Goal: Task Accomplishment & Management: Complete application form

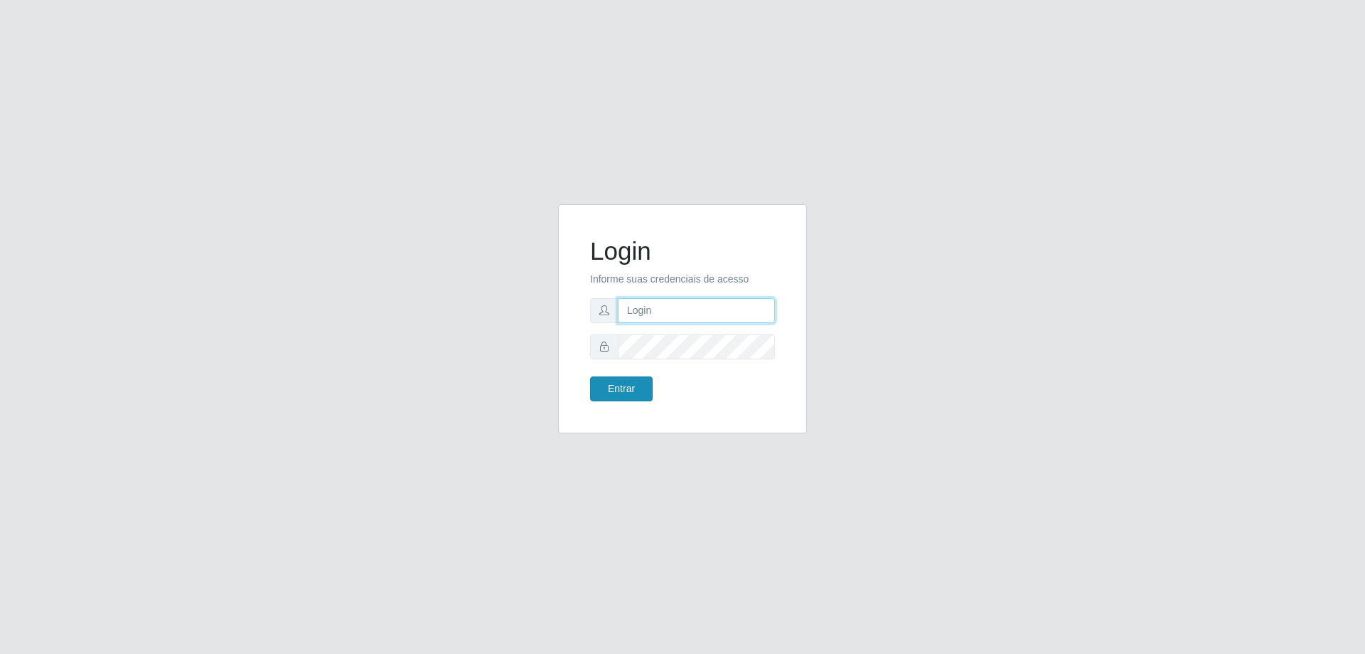
type input "mayara@frigomaster"
click at [622, 392] on button "Entrar" at bounding box center [621, 388] width 63 height 25
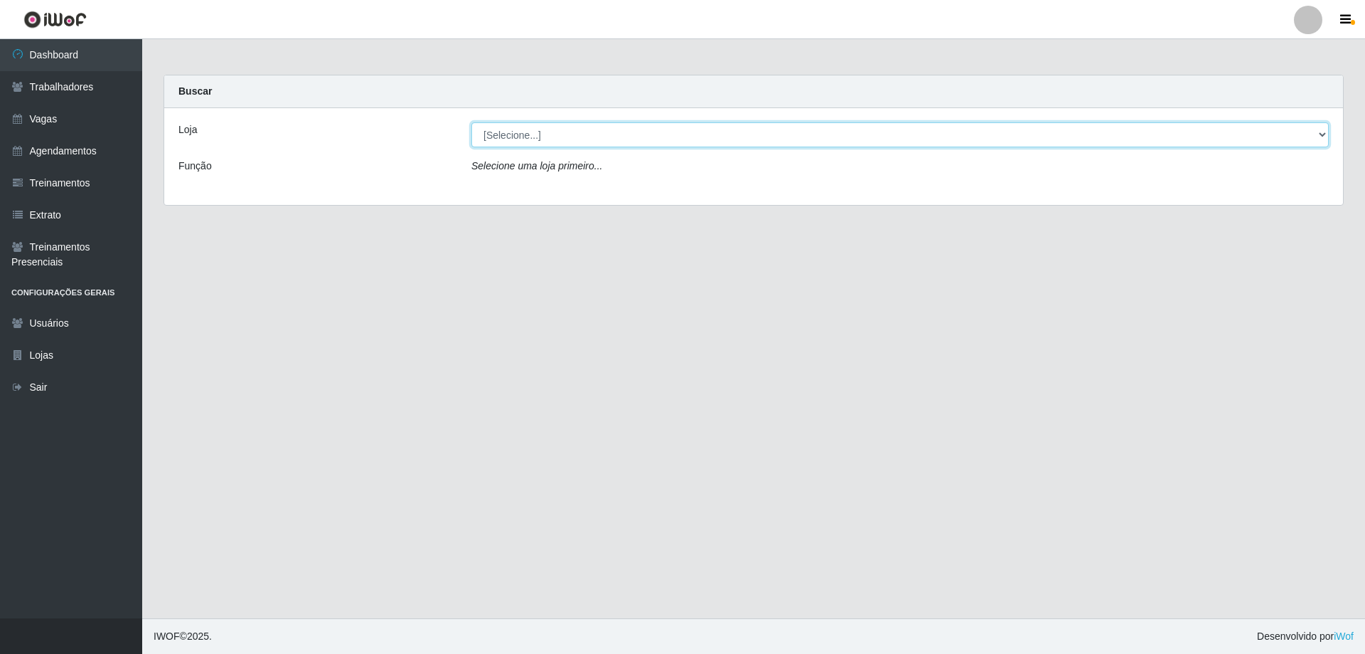
click at [708, 136] on select "[Selecione...] FrigoMaster" at bounding box center [900, 134] width 858 height 25
select select "392"
click at [471, 122] on select "[Selecione...] FrigoMaster" at bounding box center [900, 134] width 858 height 25
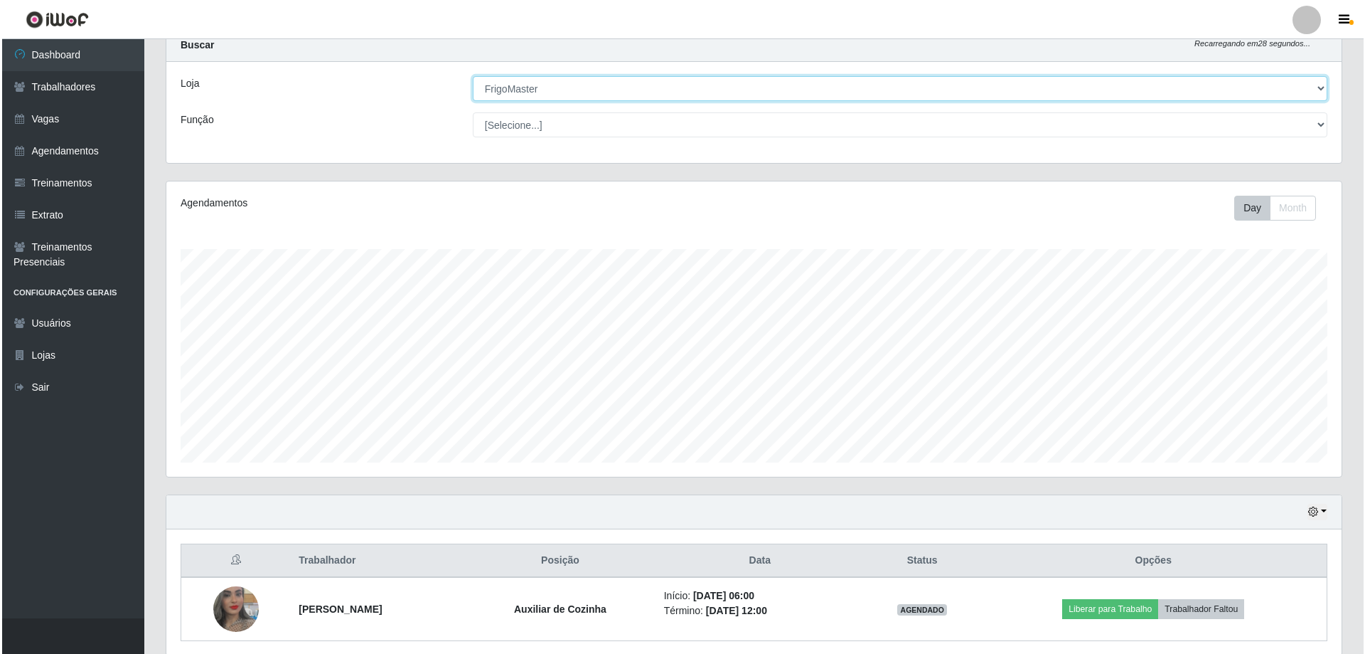
scroll to position [101, 0]
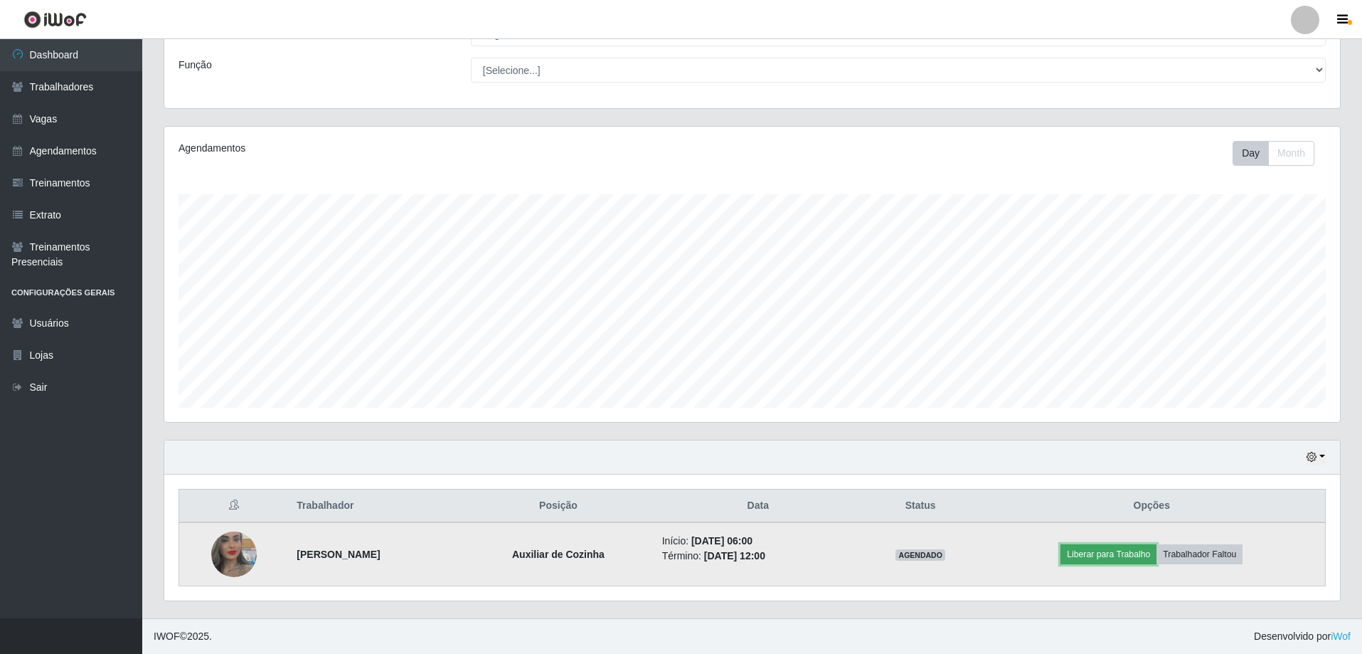
click at [1098, 554] on button "Liberar para Trabalho" at bounding box center [1108, 554] width 96 height 20
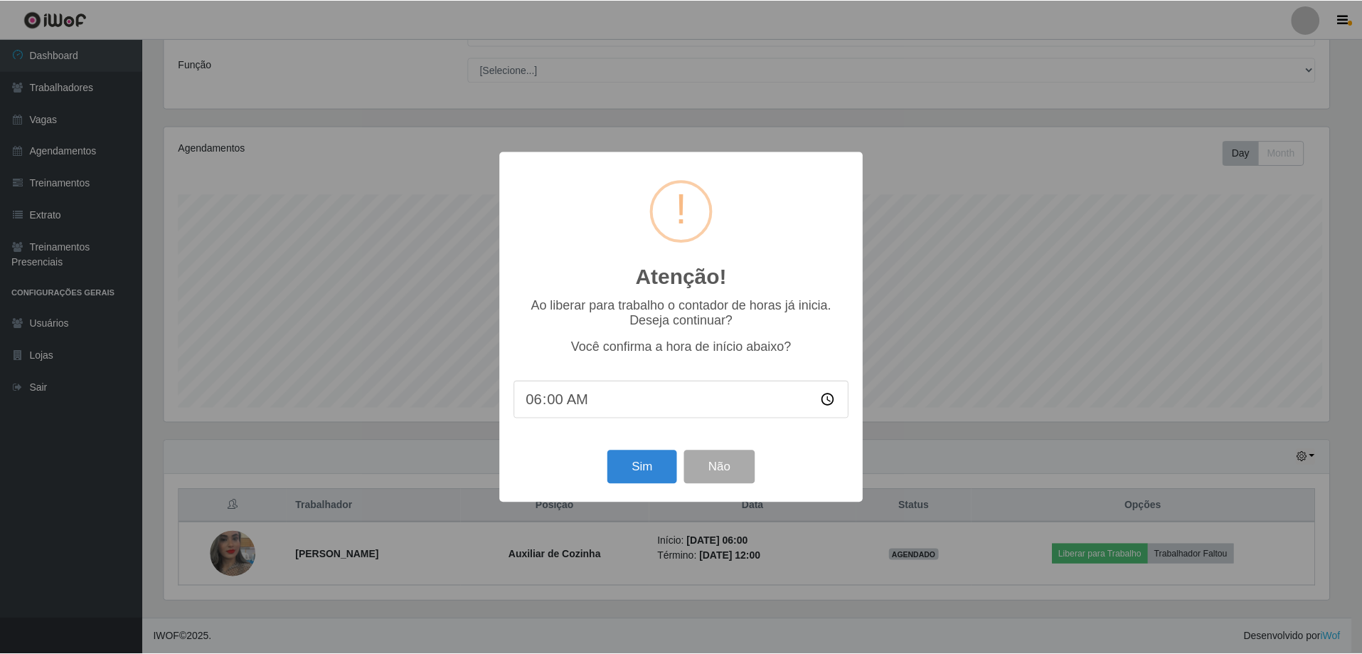
scroll to position [295, 1168]
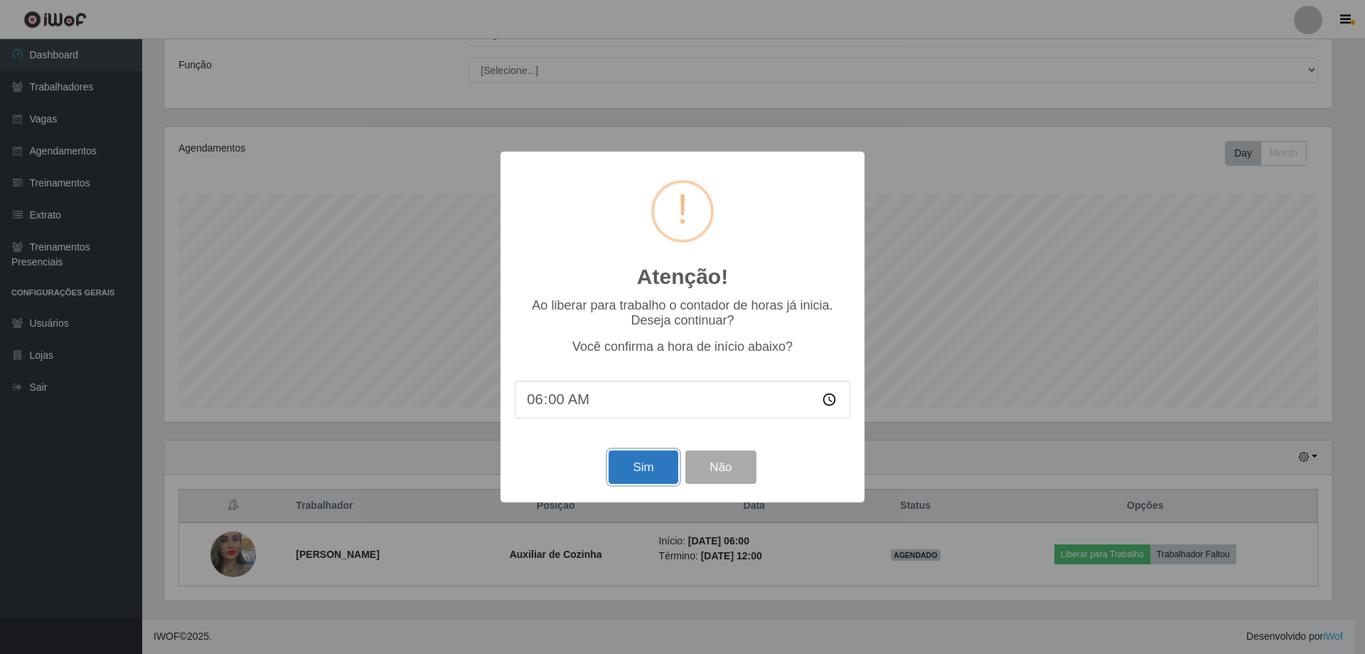
click at [634, 466] on button "Sim" at bounding box center [643, 466] width 69 height 33
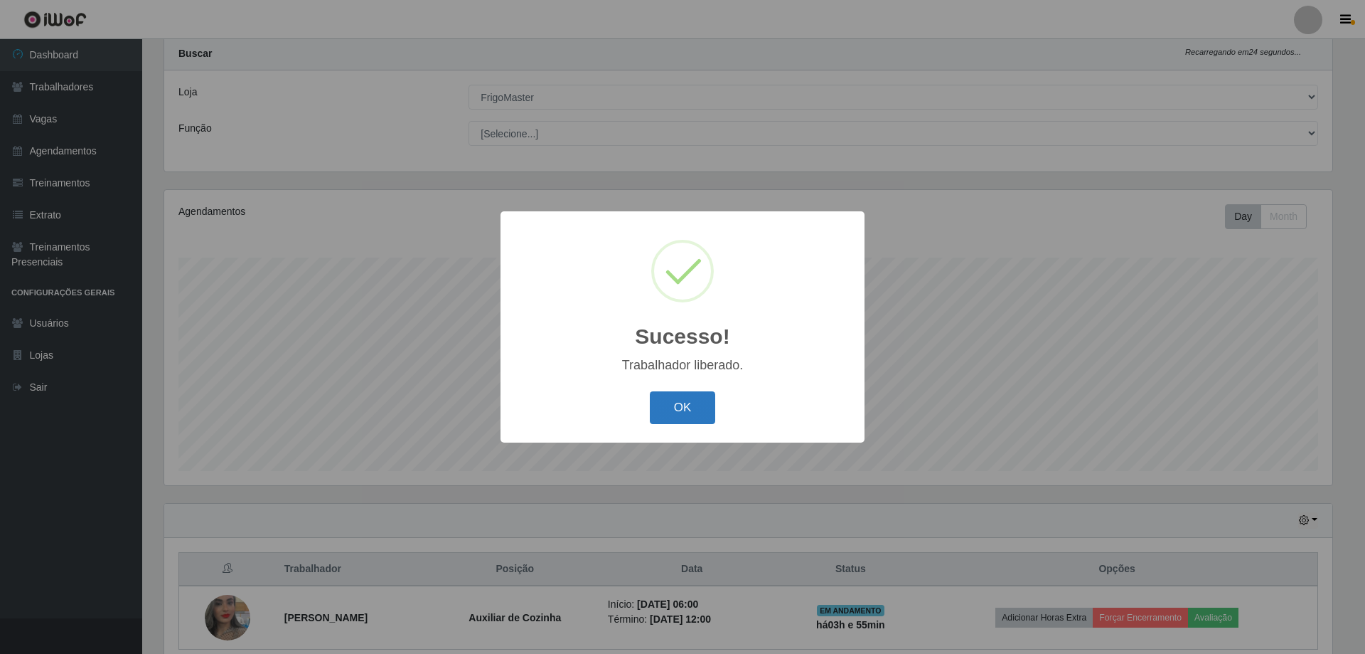
click at [657, 405] on button "OK" at bounding box center [683, 407] width 66 height 33
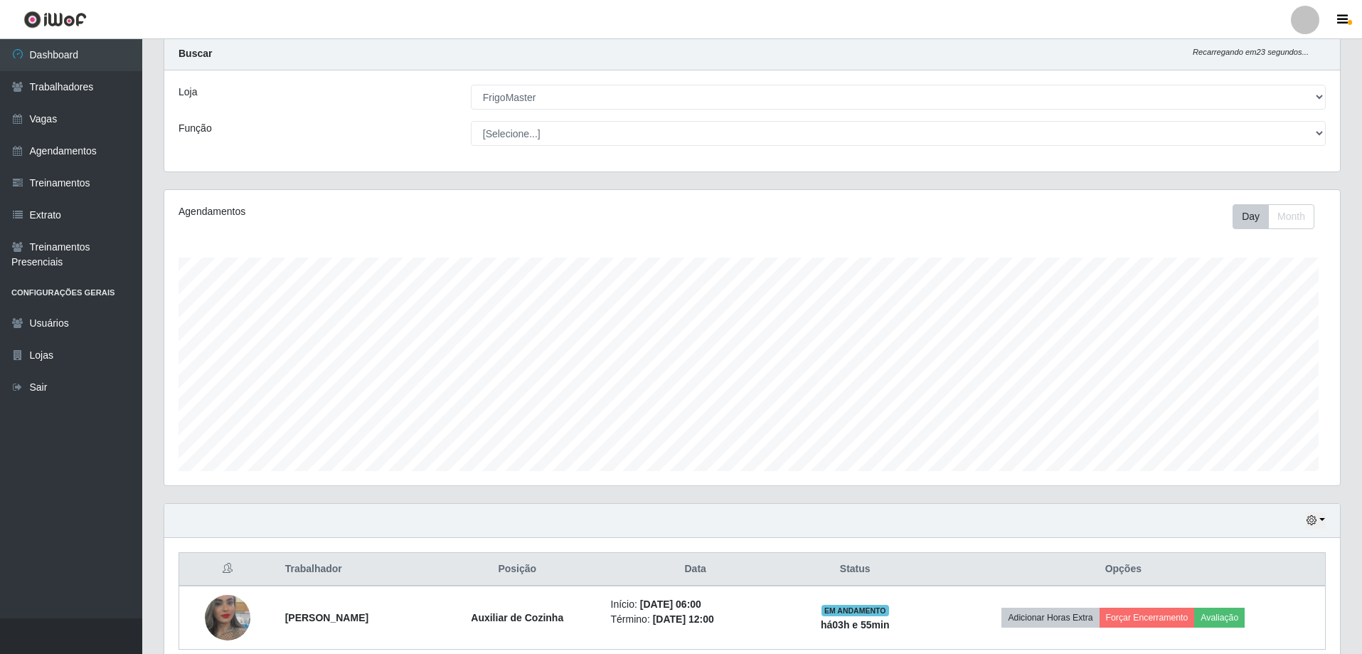
scroll to position [295, 1175]
click at [46, 127] on link "Vagas" at bounding box center [71, 119] width 142 height 32
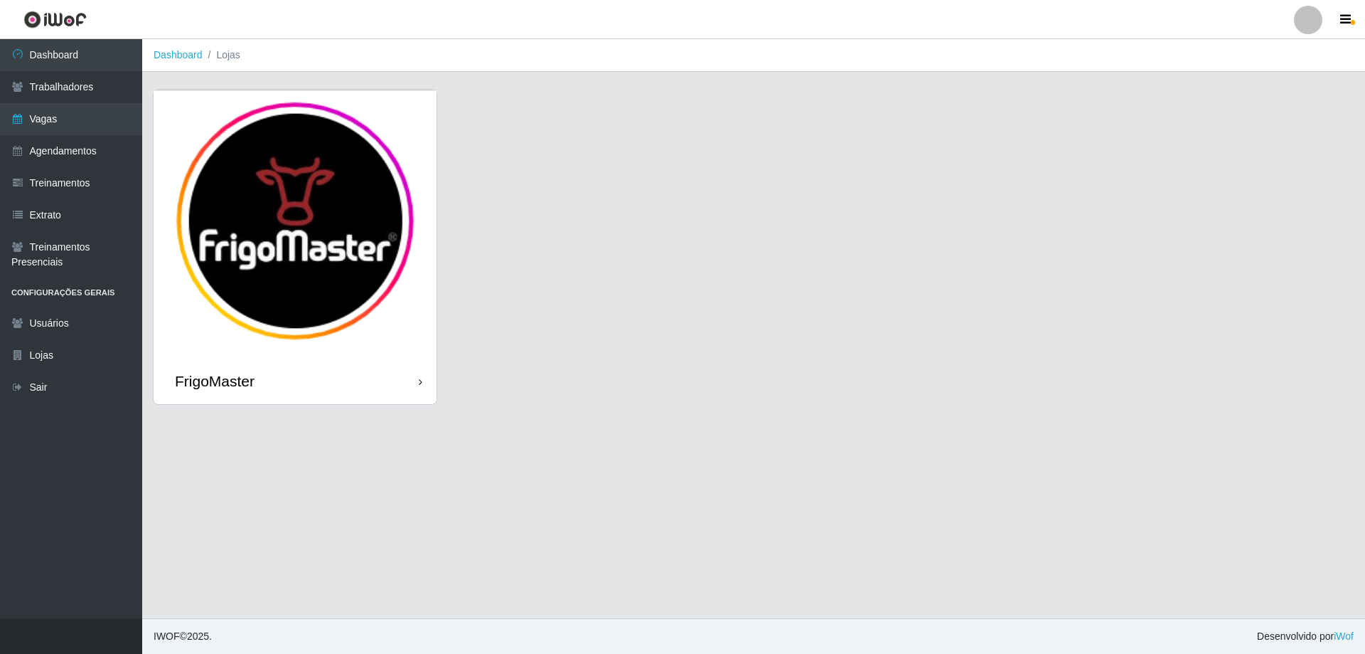
click at [314, 377] on div "FrigoMaster" at bounding box center [295, 381] width 283 height 46
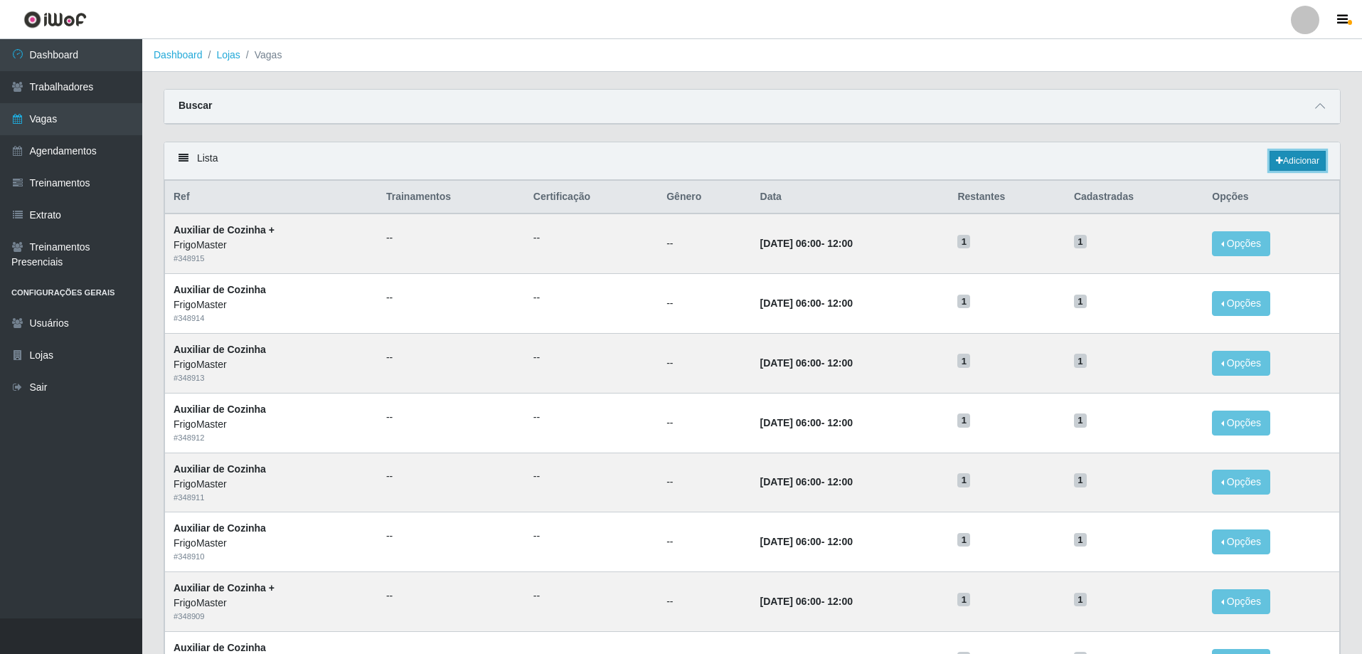
click at [1291, 161] on link "Adicionar" at bounding box center [1297, 161] width 56 height 20
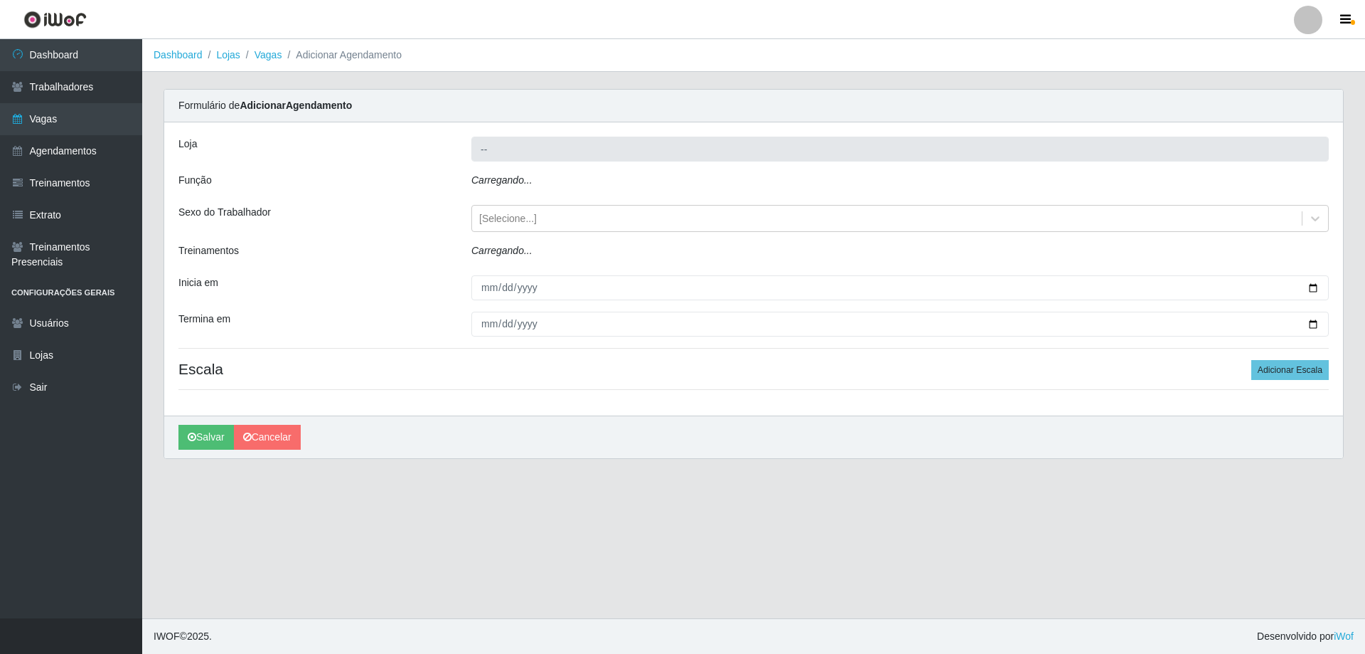
type input "FrigoMaster"
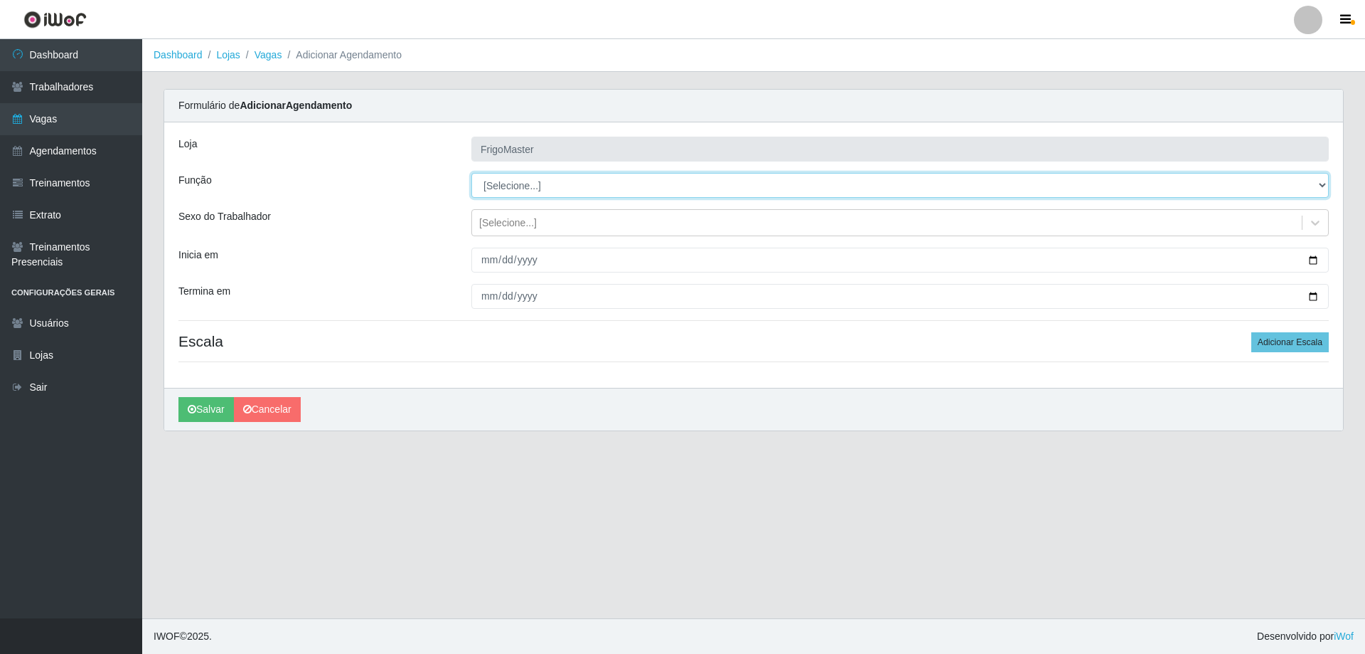
click at [1309, 183] on select "[Selecione...] ASG ASG + ASG ++ Auxiliar de Cozinha Auxiliar de Cozinha + Auxil…" at bounding box center [900, 185] width 858 height 25
select select "24"
click at [471, 173] on select "[Selecione...] ASG ASG + ASG ++ Auxiliar de Cozinha Auxiliar de Cozinha + Auxil…" at bounding box center [900, 185] width 858 height 25
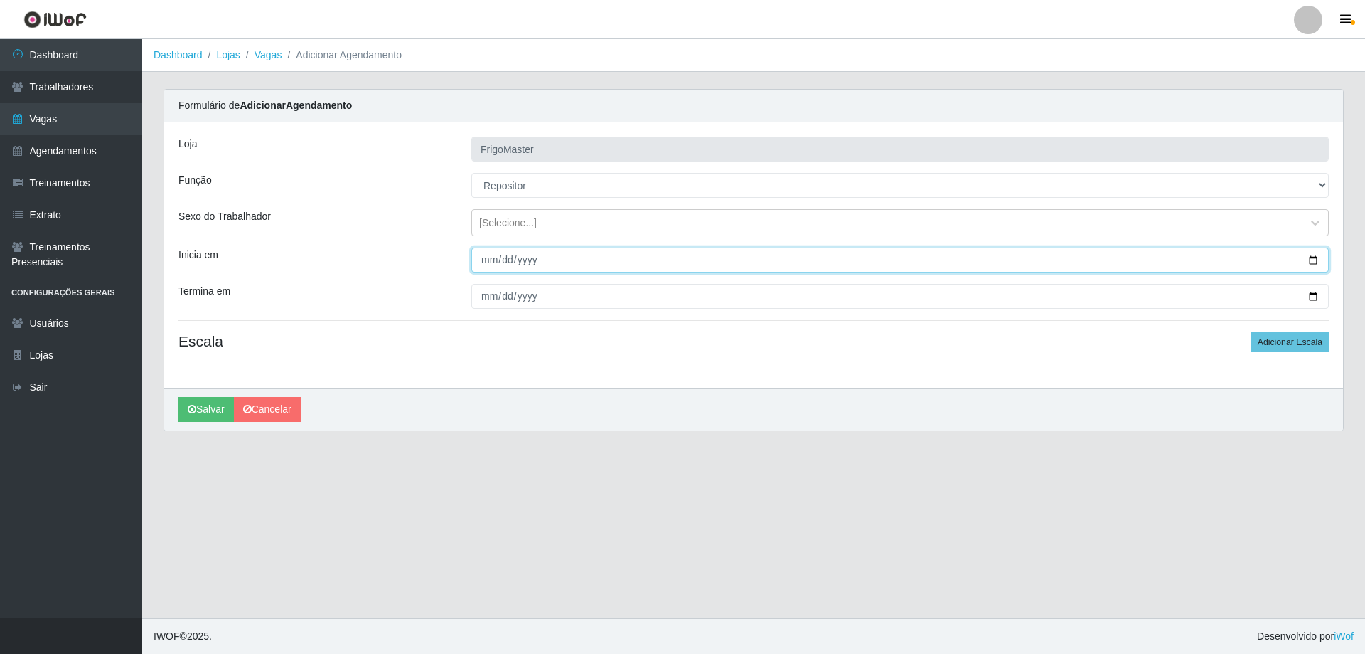
click at [1311, 254] on input "Inicia em" at bounding box center [900, 259] width 858 height 25
type input "[DATE]"
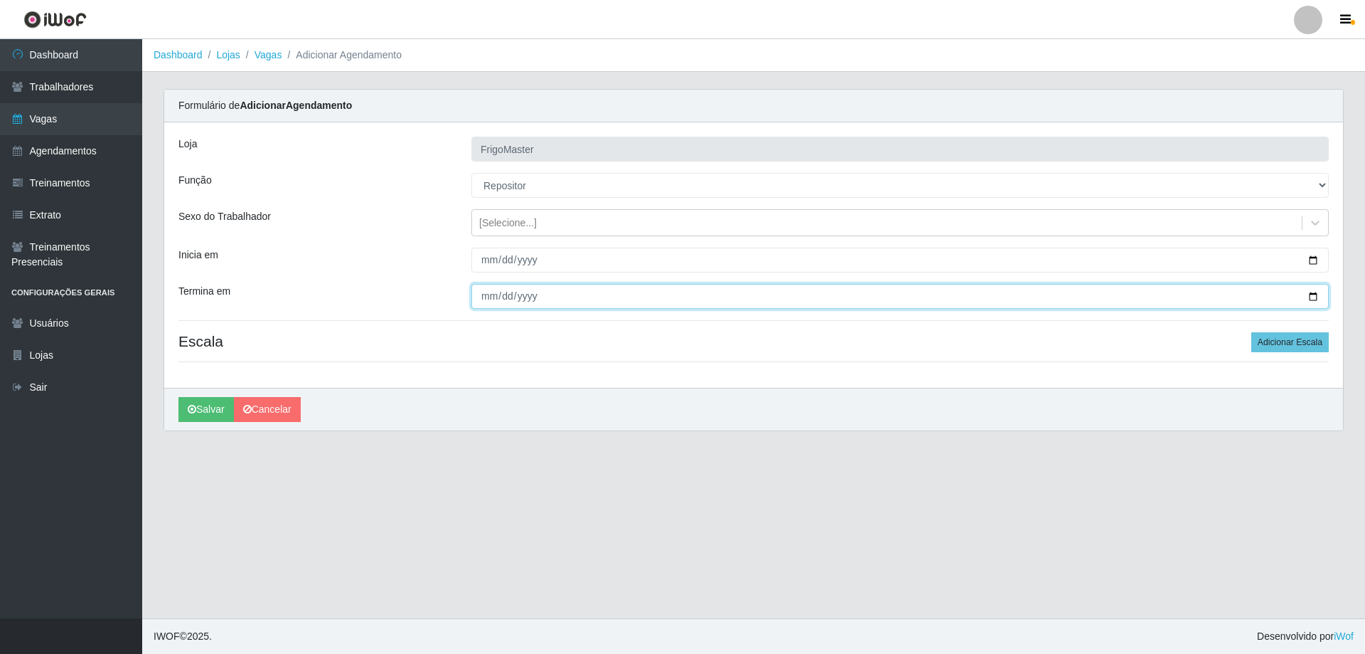
click at [1311, 296] on input "Termina em" at bounding box center [900, 296] width 858 height 25
type input "[DATE]"
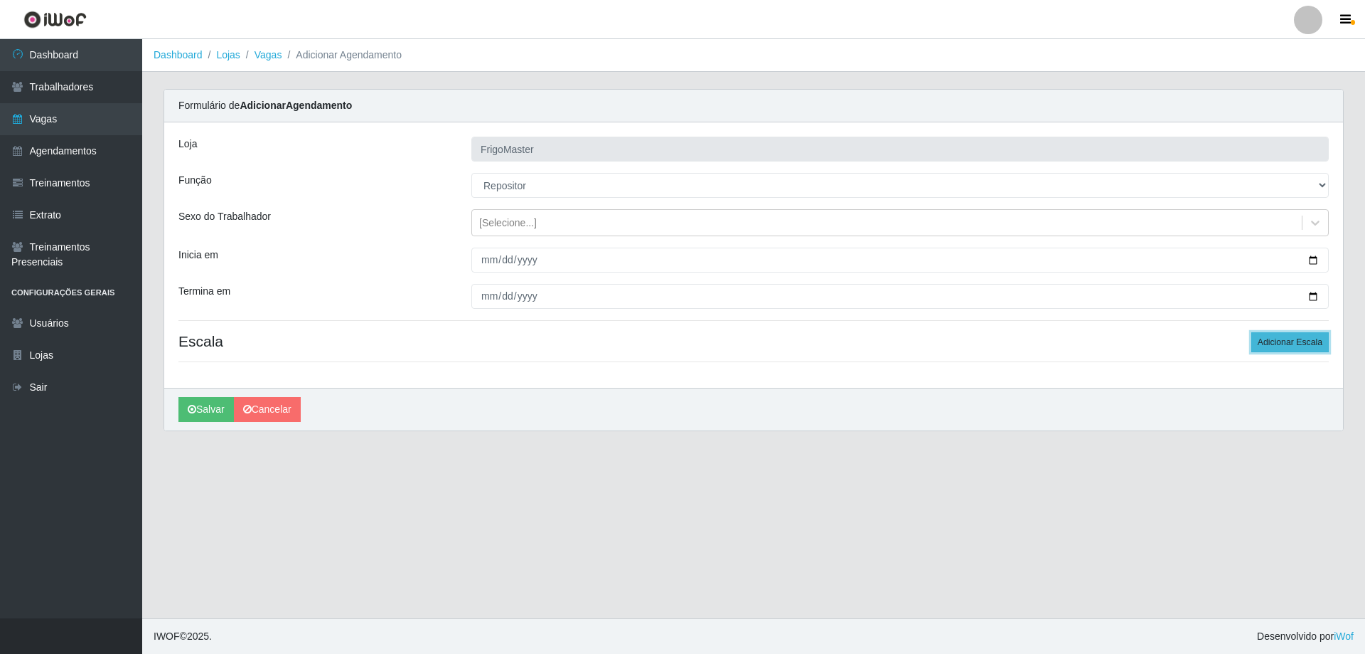
click at [1261, 337] on button "Adicionar Escala" at bounding box center [1291, 342] width 78 height 20
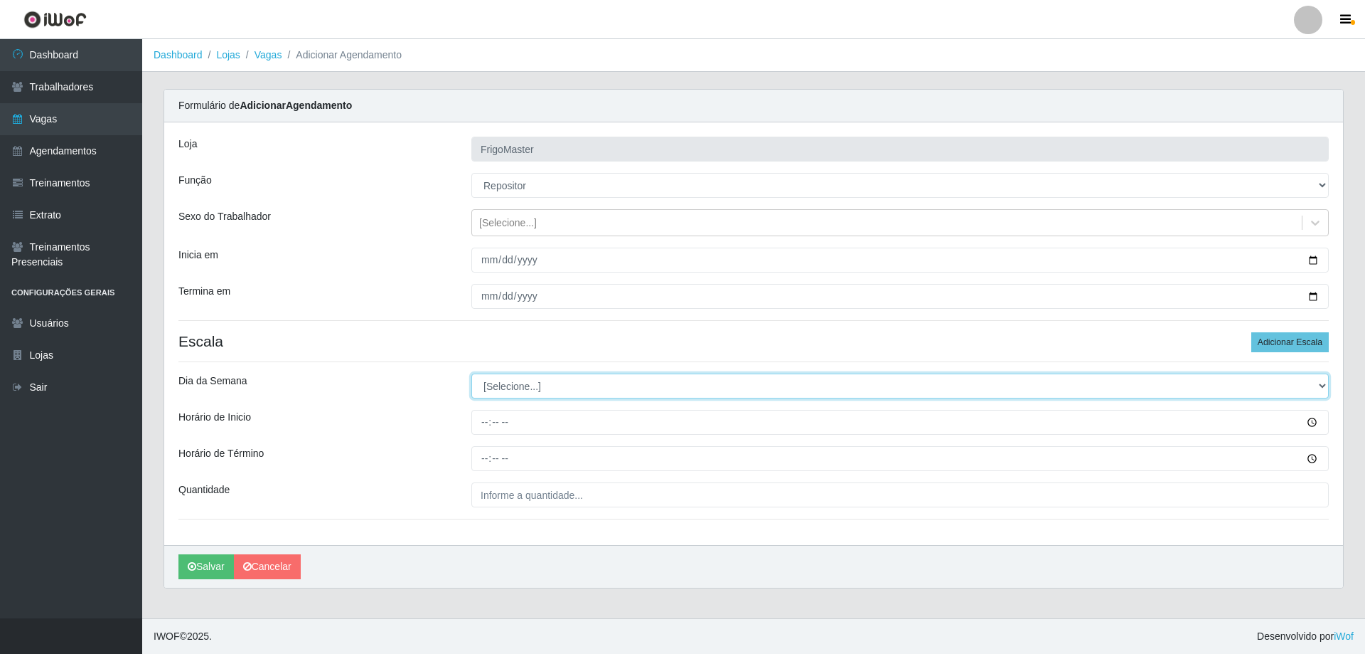
click at [535, 386] on select "[Selecione...] Segunda Terça Quarta Quinta Sexta Sábado Domingo" at bounding box center [900, 385] width 858 height 25
select select "4"
click at [471, 373] on select "[Selecione...] Segunda Terça Quarta Quinta Sexta Sábado Domingo" at bounding box center [900, 385] width 858 height 25
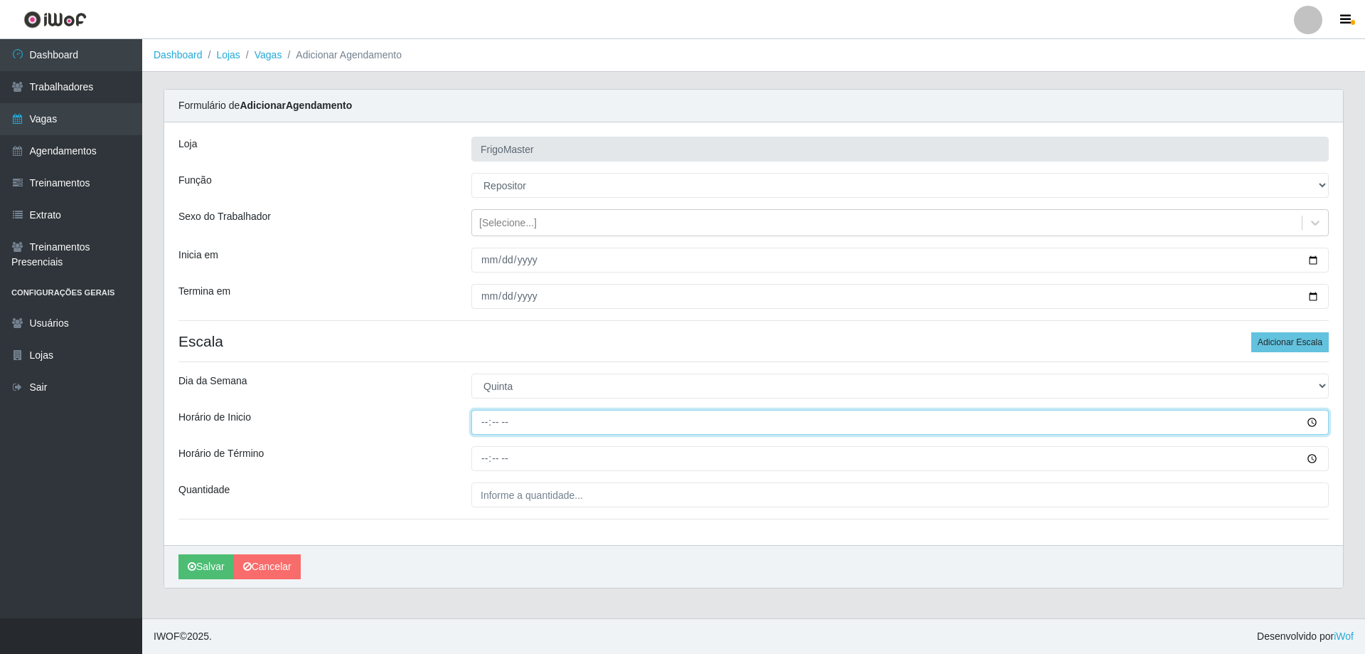
click at [482, 423] on input "Horário de Inicio" at bounding box center [900, 422] width 858 height 25
type input "13:00"
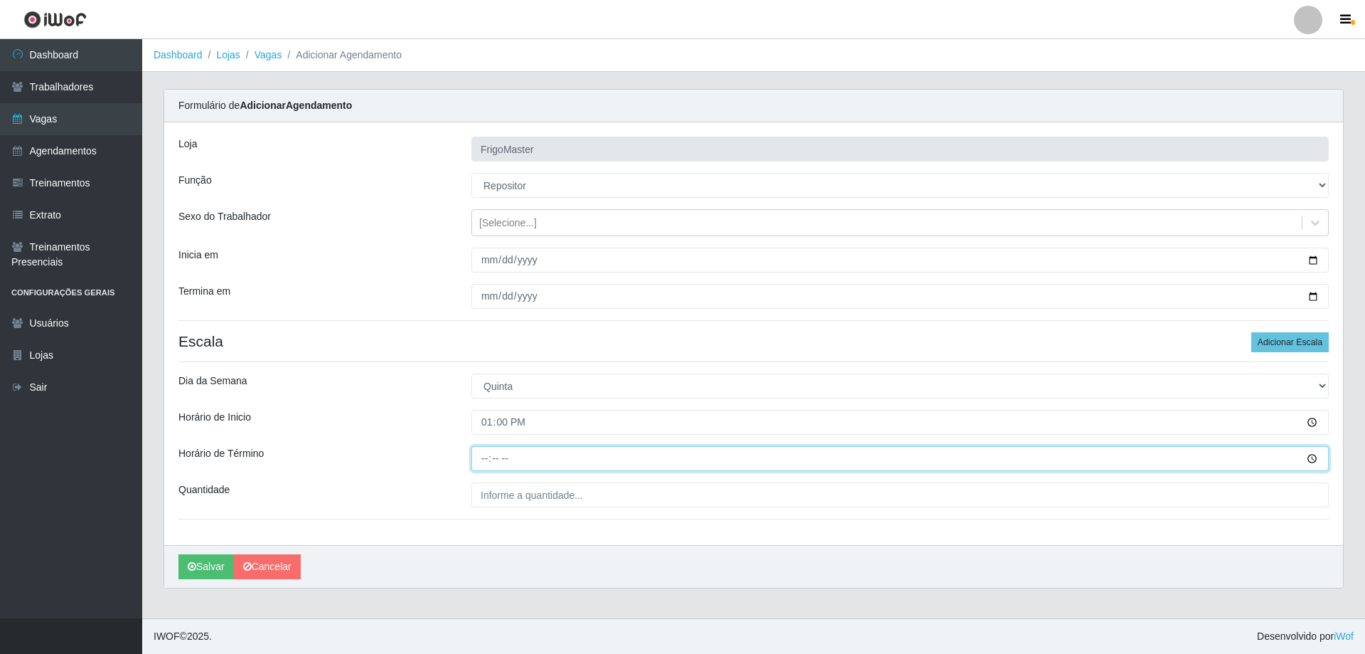
click at [487, 454] on input "Horário de Término" at bounding box center [900, 458] width 858 height 25
type input "19:00"
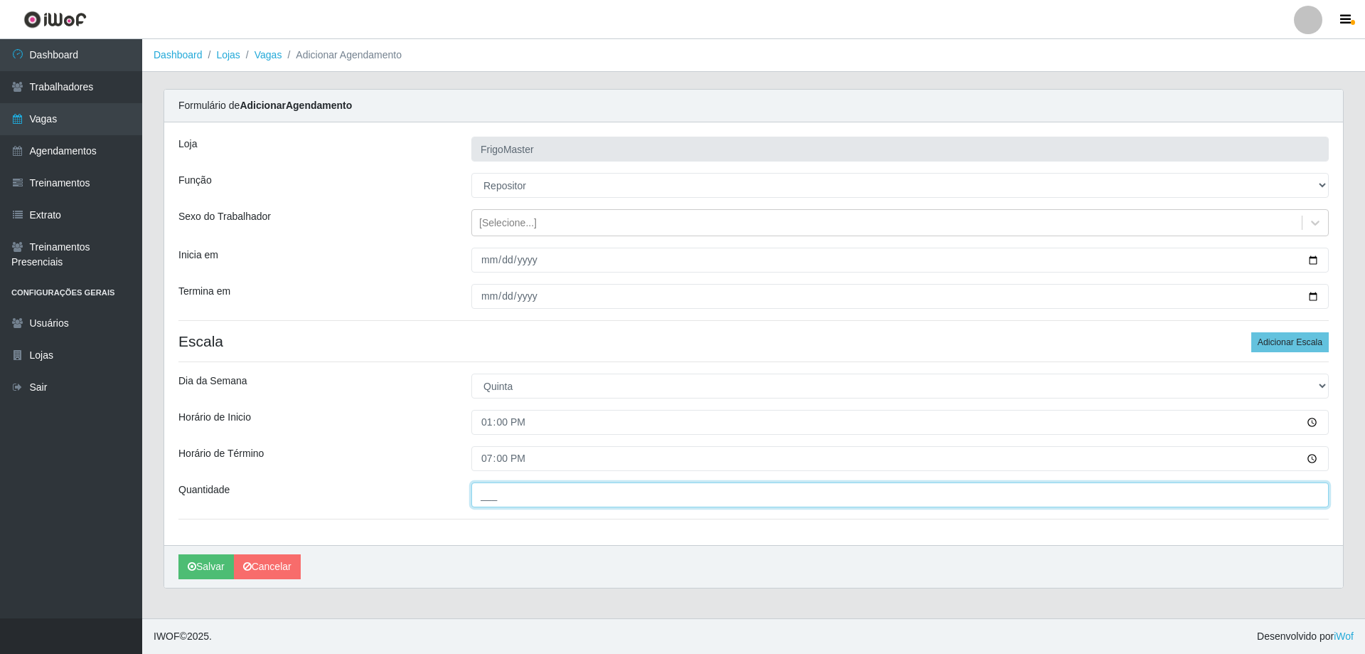
click at [478, 502] on input "___" at bounding box center [900, 494] width 858 height 25
type input "1__"
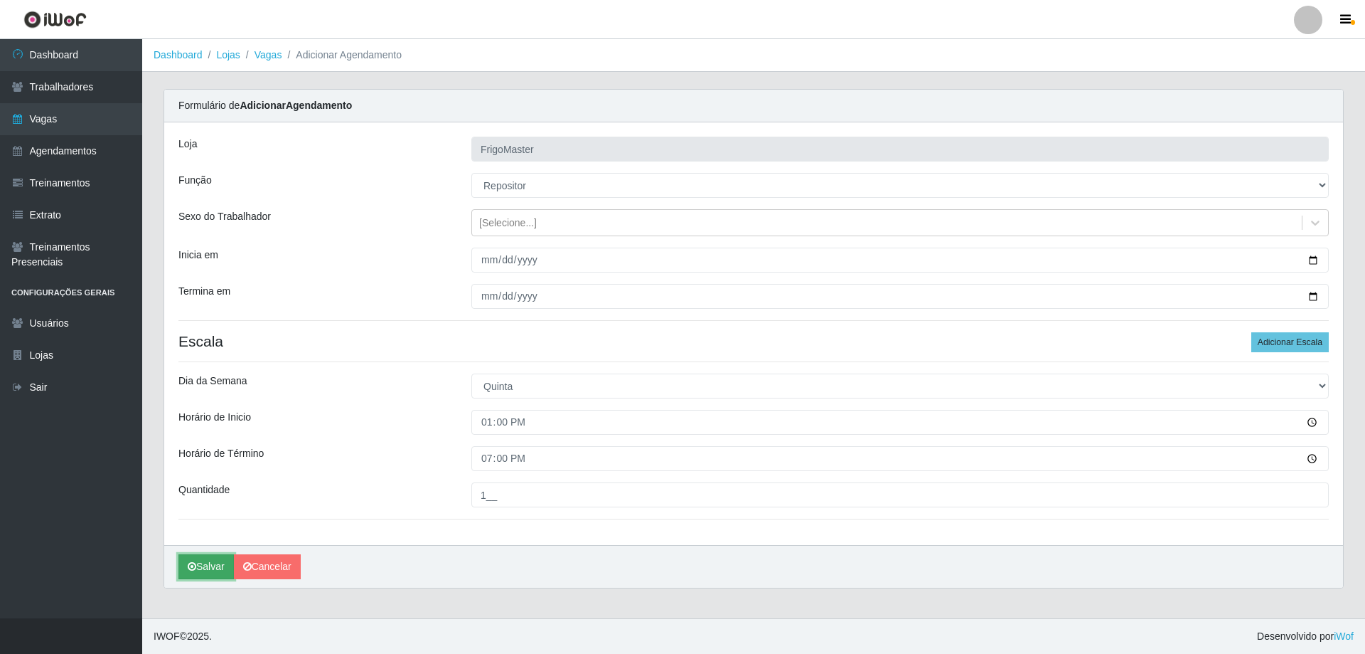
click at [198, 562] on button "Salvar" at bounding box center [205, 566] width 55 height 25
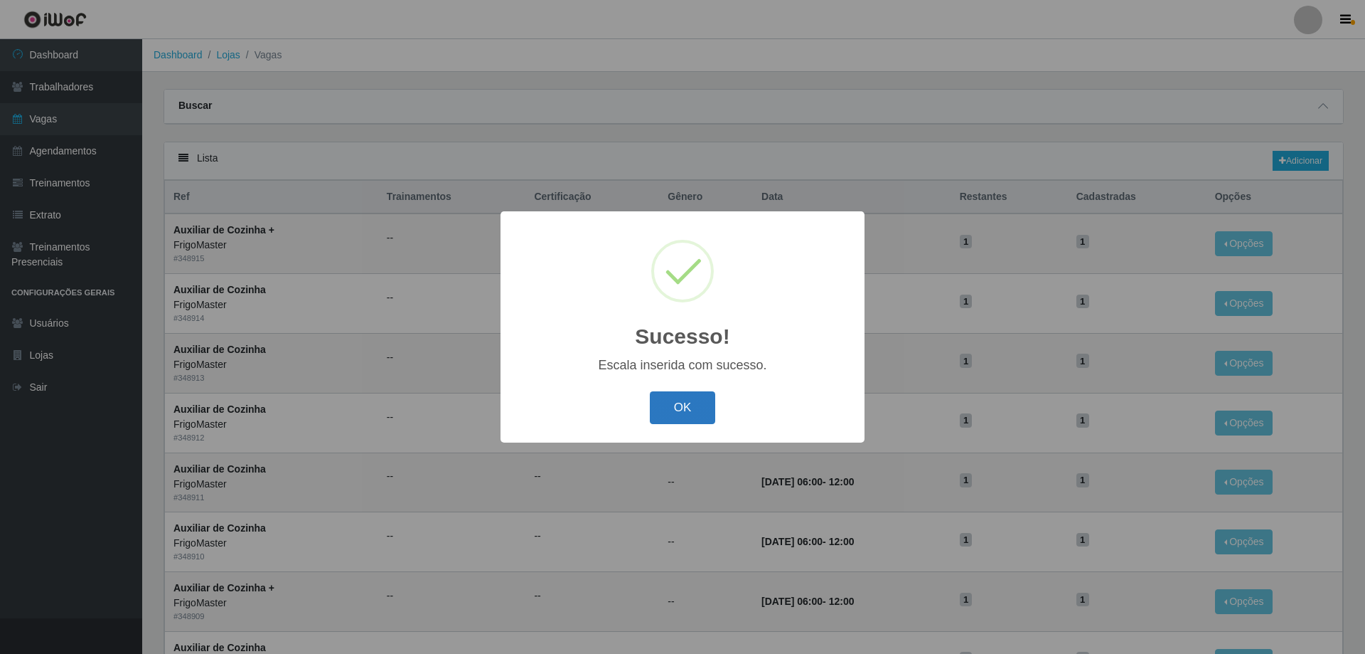
click at [674, 403] on button "OK" at bounding box center [683, 407] width 66 height 33
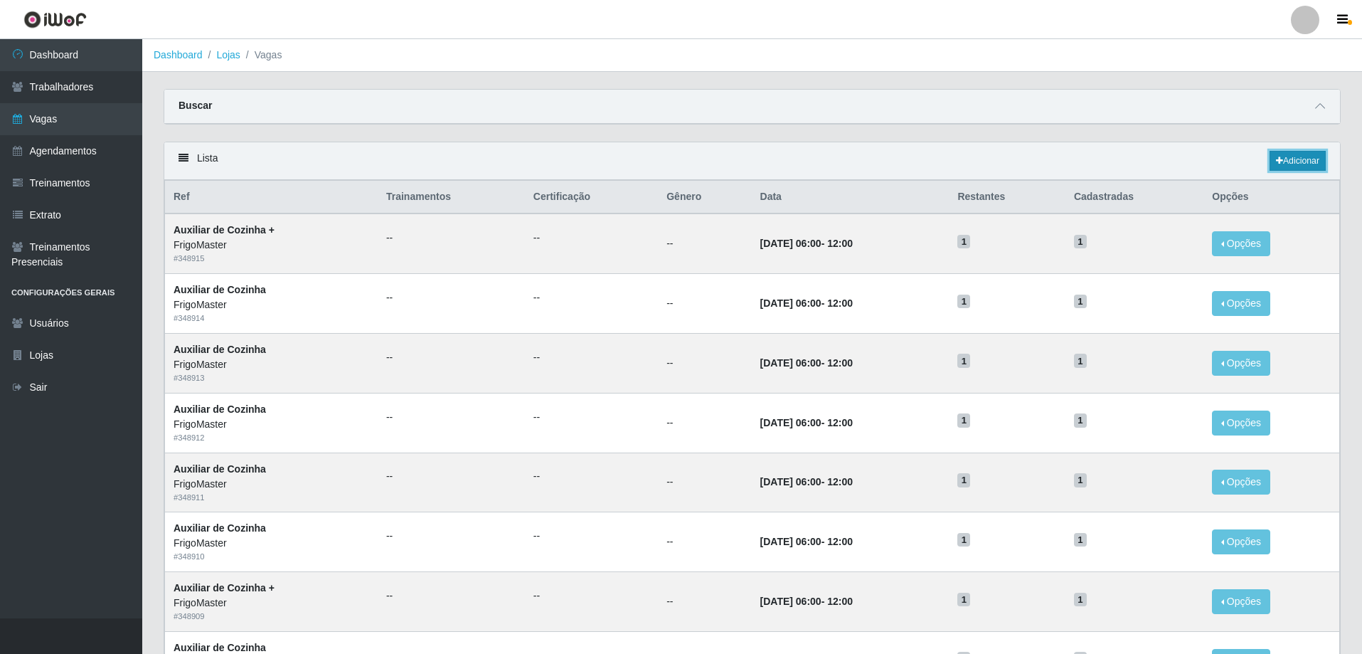
click at [1294, 161] on link "Adicionar" at bounding box center [1297, 161] width 56 height 20
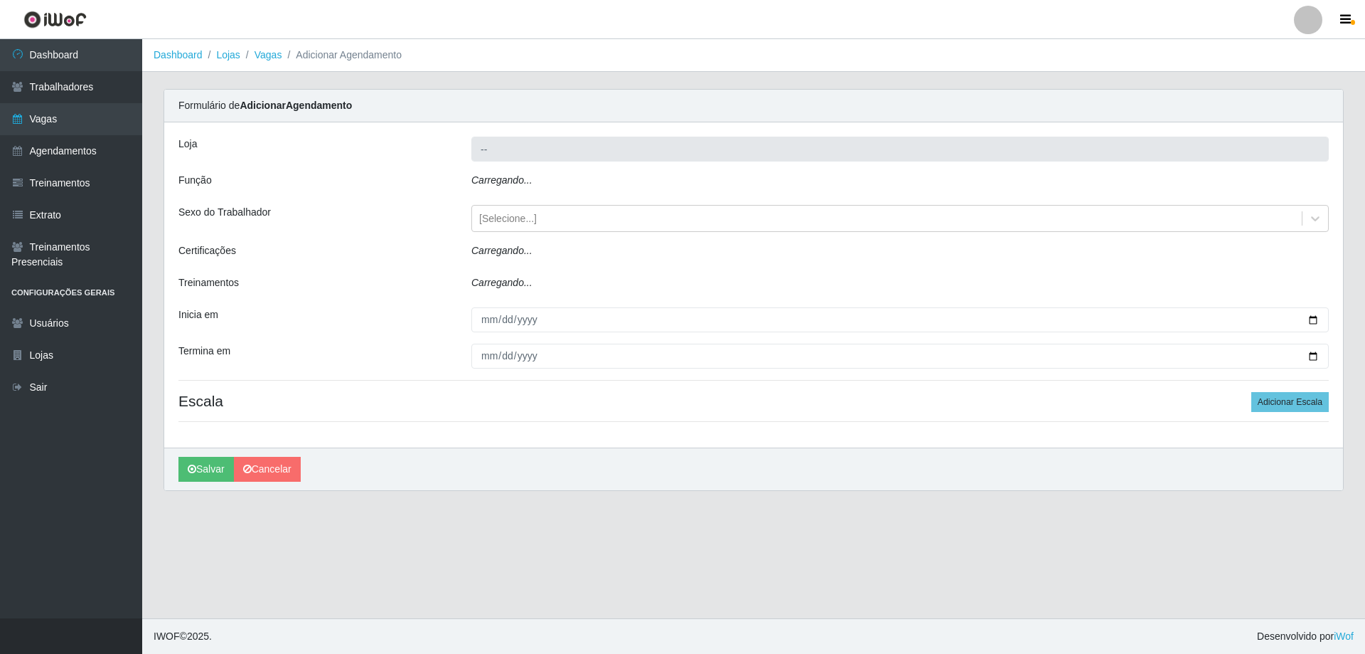
type input "FrigoMaster"
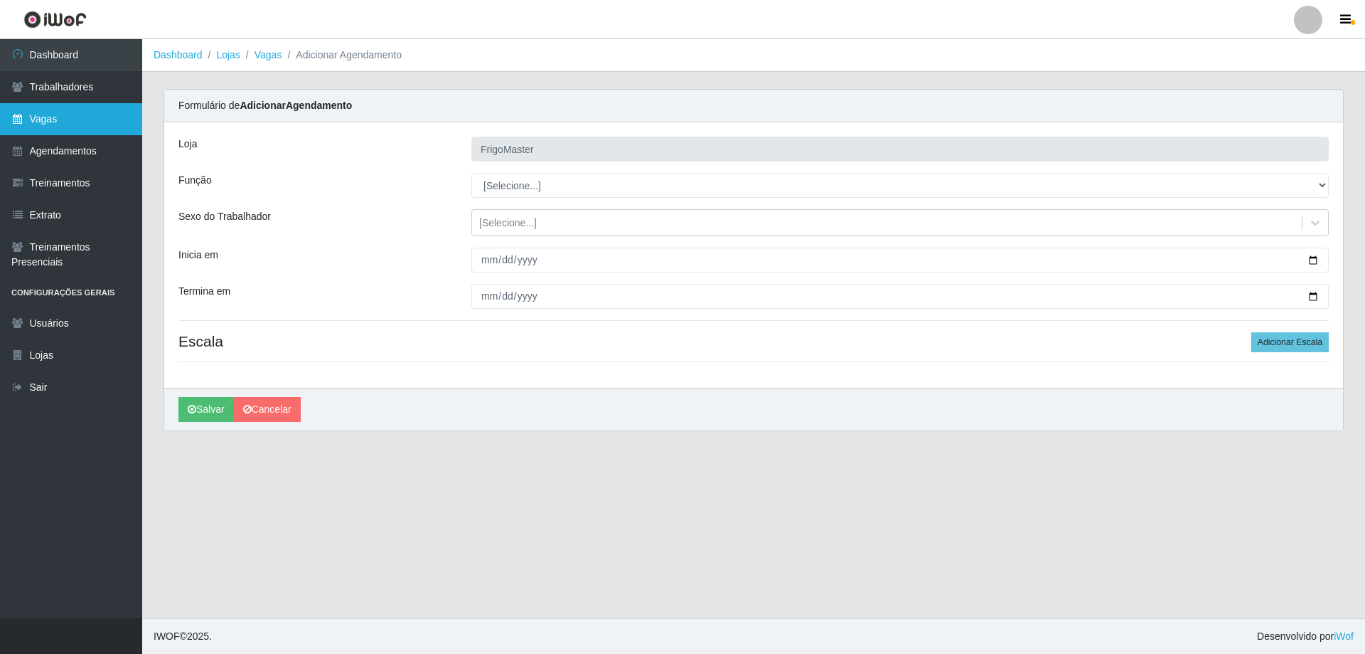
click at [28, 121] on link "Vagas" at bounding box center [71, 119] width 142 height 32
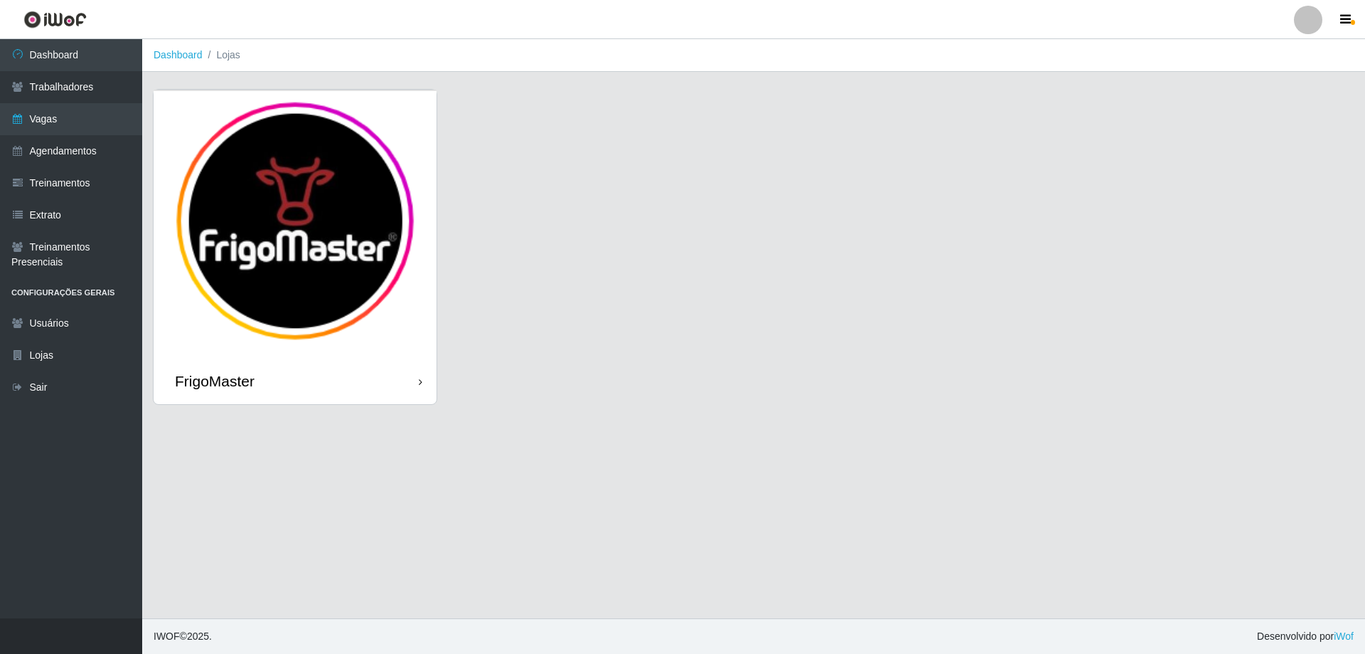
click at [409, 385] on div "FrigoMaster" at bounding box center [295, 381] width 283 height 46
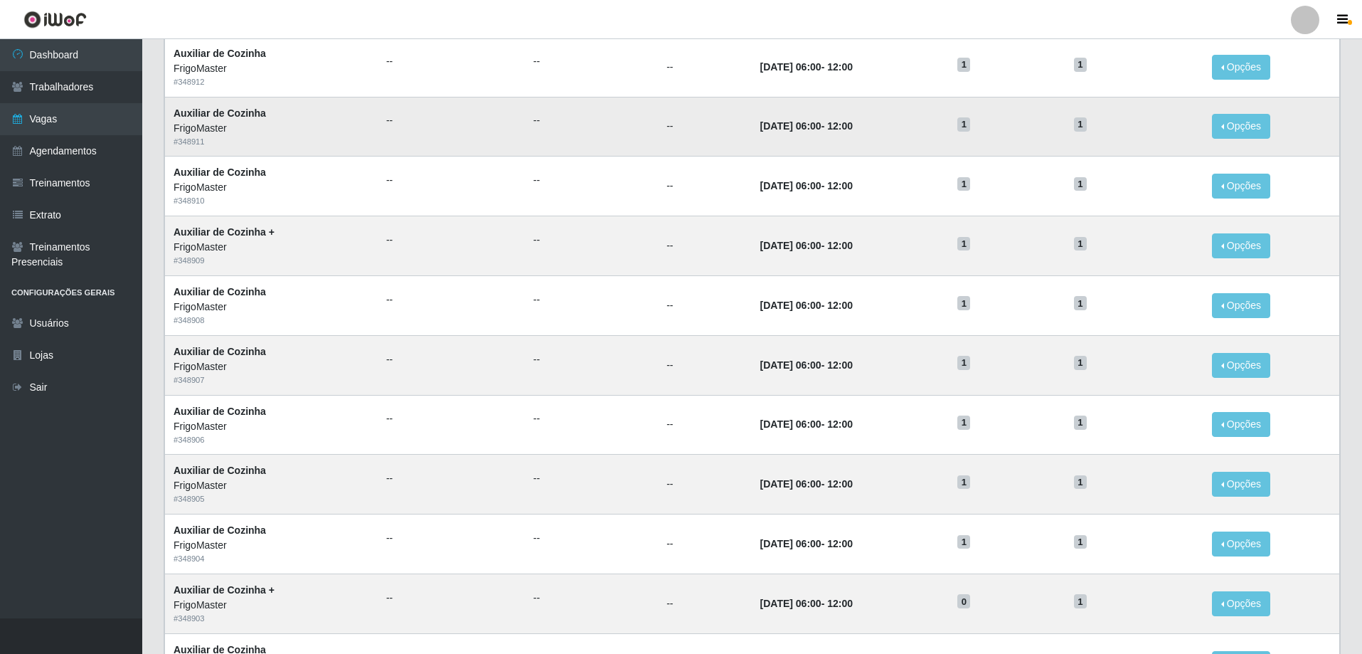
scroll to position [552, 0]
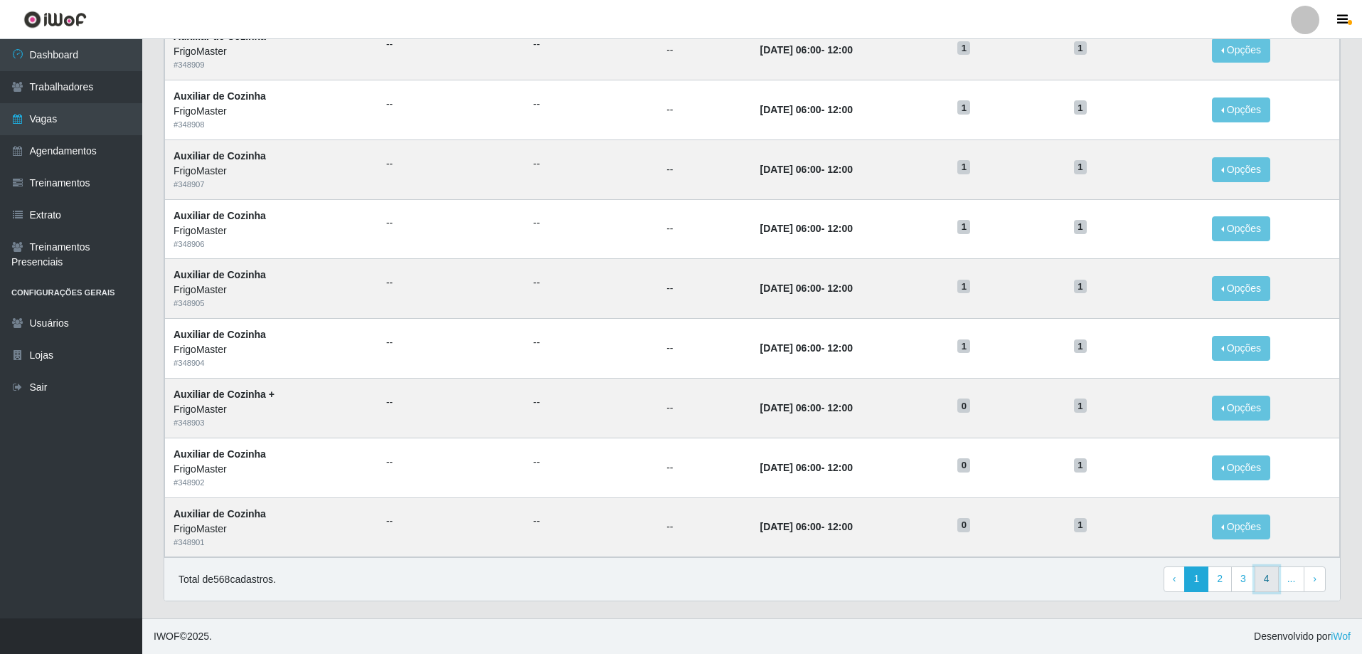
click at [1269, 577] on link "4" at bounding box center [1266, 579] width 24 height 26
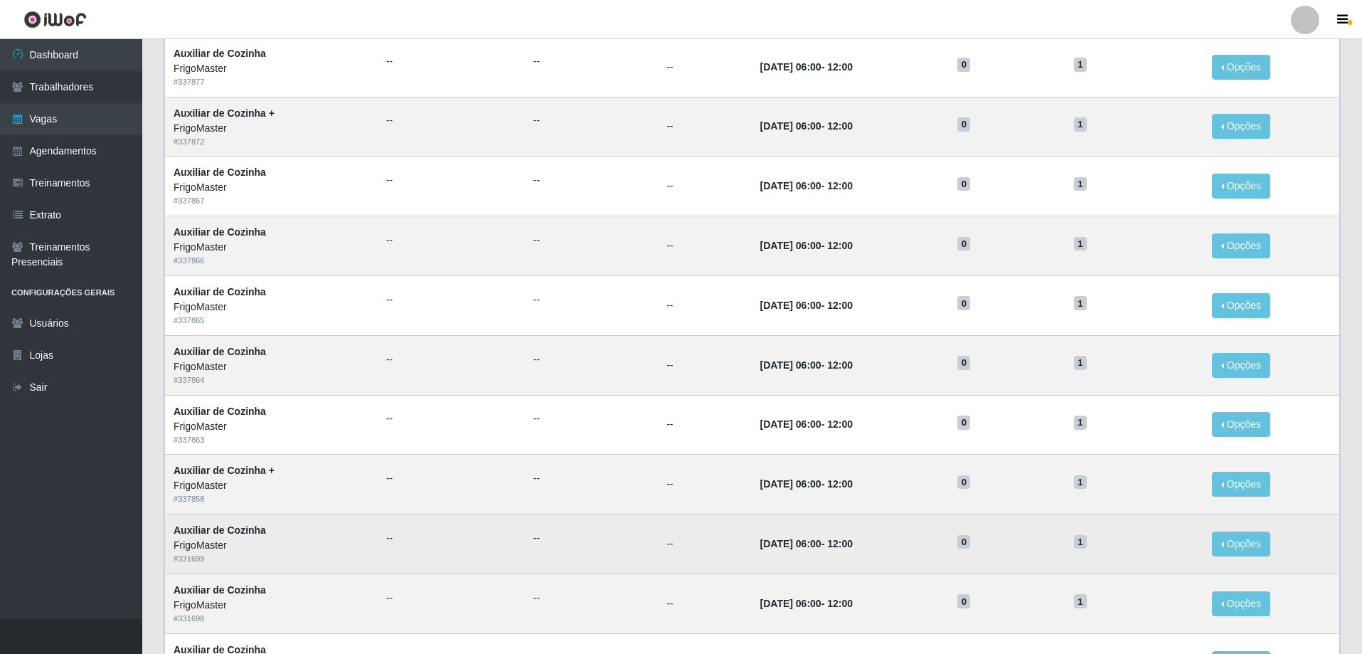
scroll to position [552, 0]
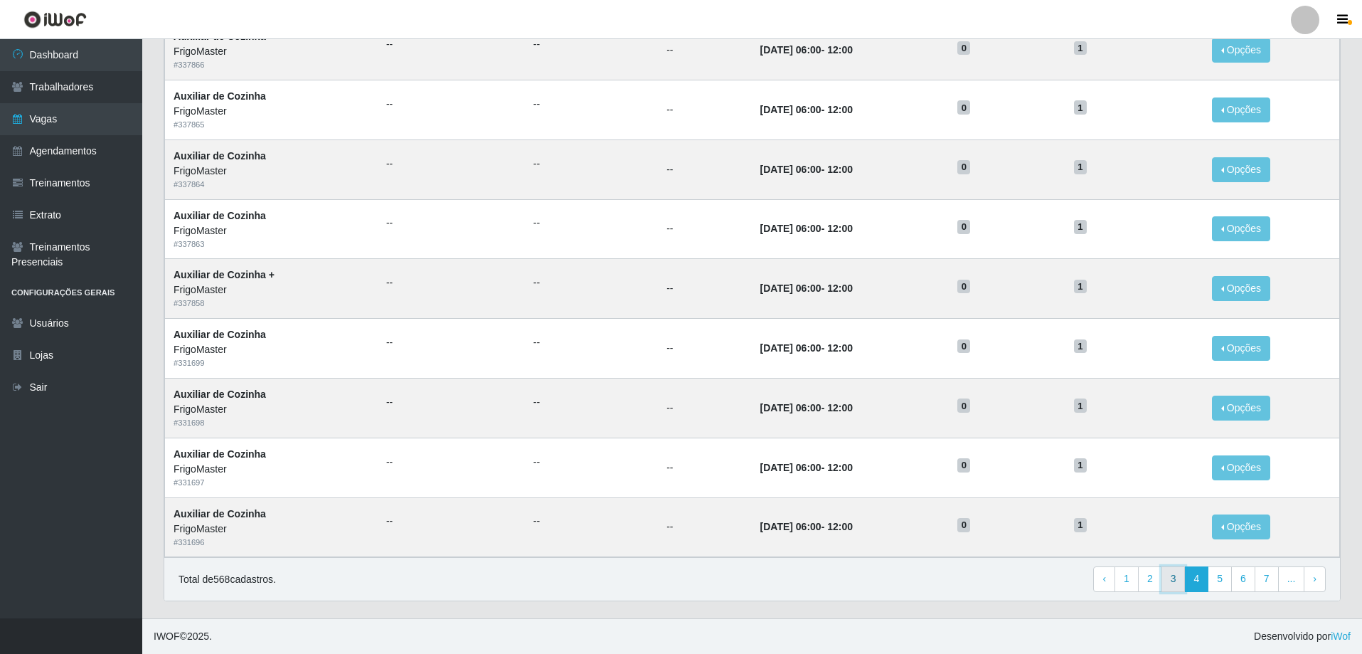
click at [1173, 580] on link "3" at bounding box center [1173, 579] width 24 height 26
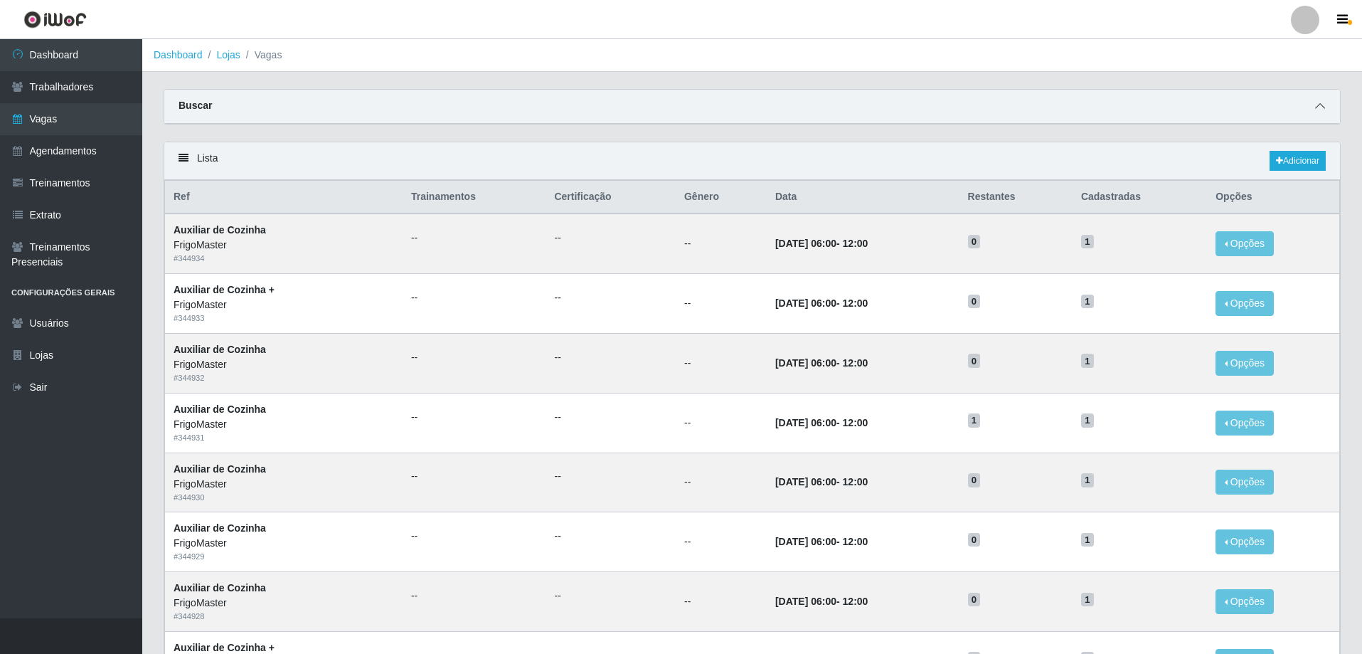
click at [1316, 105] on icon at bounding box center [1320, 106] width 10 height 10
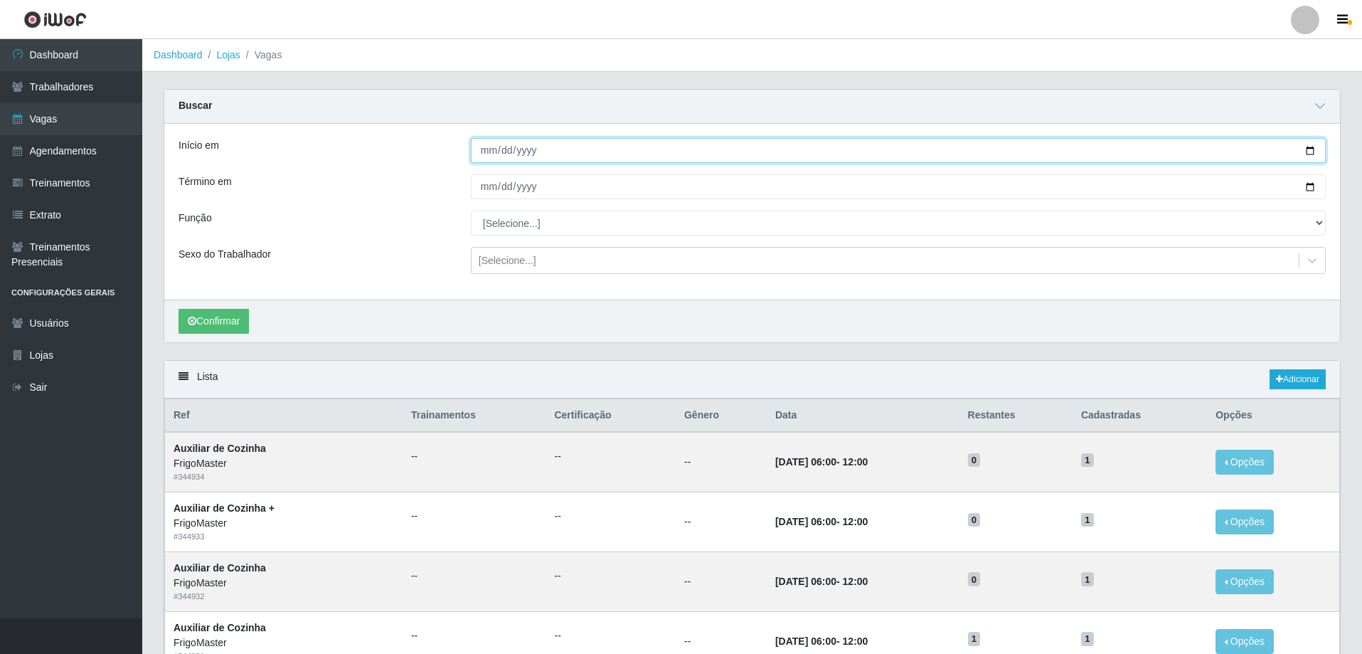
click at [1308, 146] on input "Início em" at bounding box center [898, 150] width 855 height 25
type input "[DATE]"
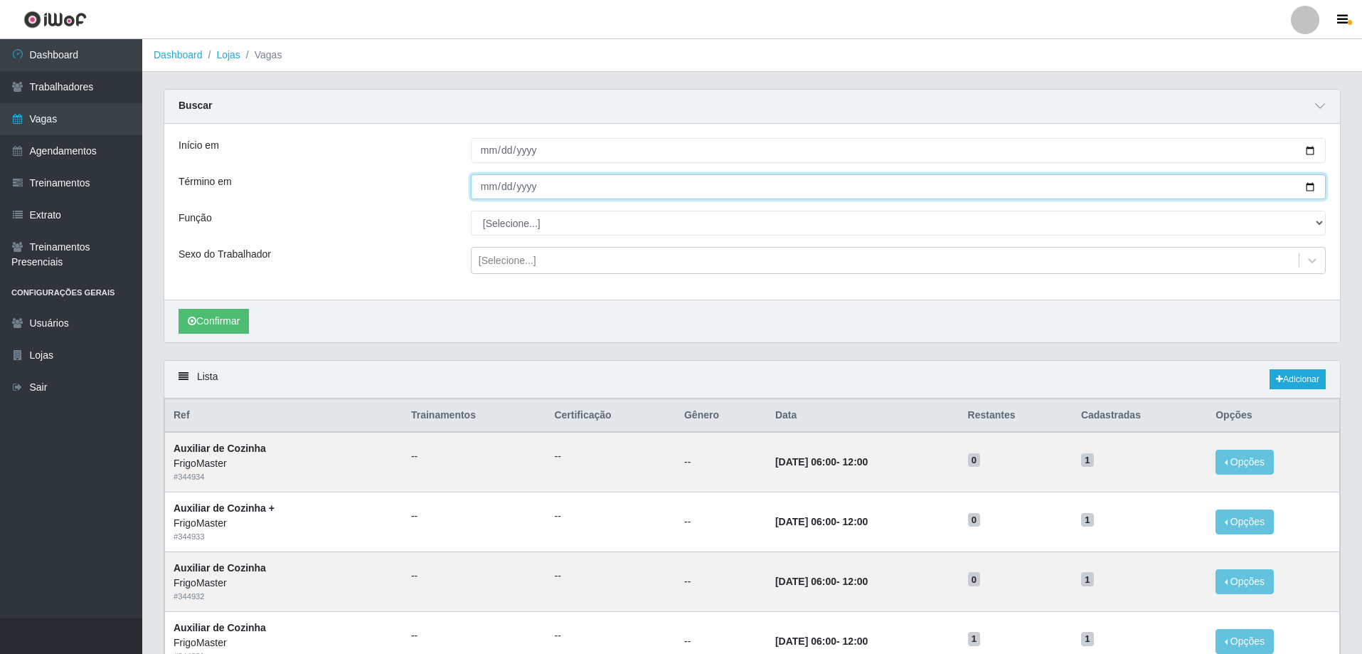
click at [1311, 187] on input "Término em" at bounding box center [898, 186] width 855 height 25
type input "[DATE]"
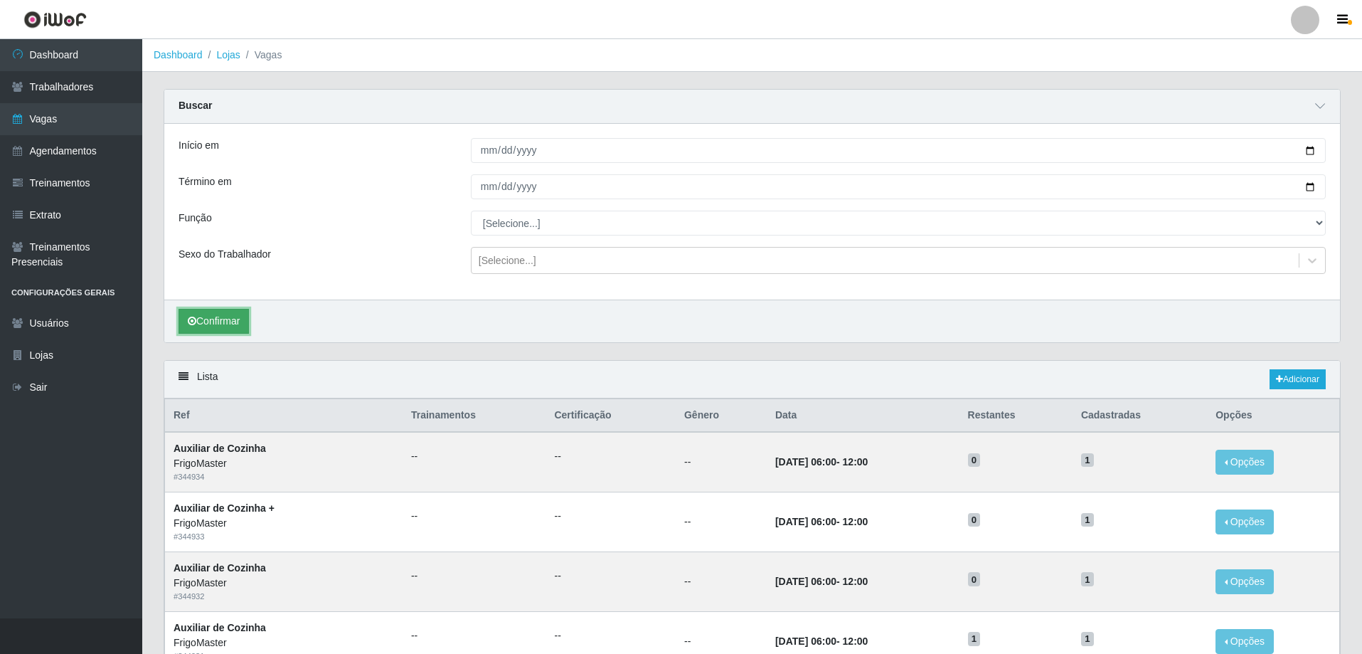
click at [224, 316] on button "Confirmar" at bounding box center [213, 321] width 70 height 25
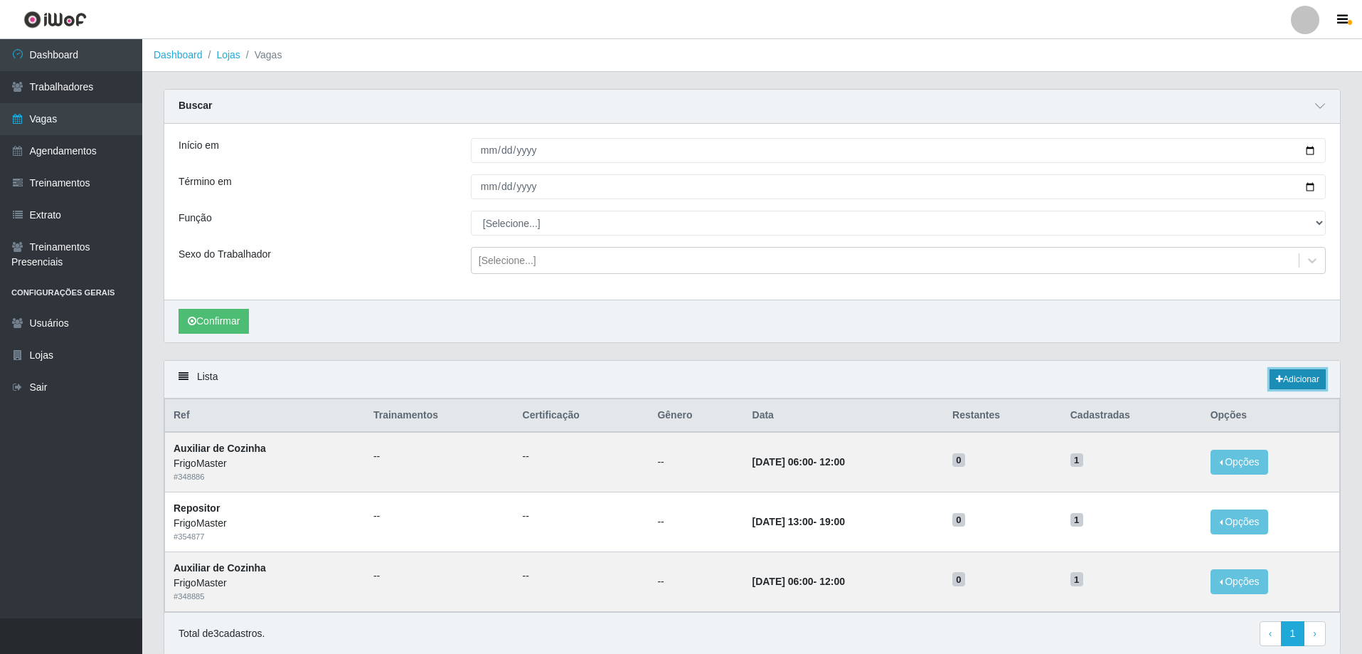
click at [1276, 381] on icon at bounding box center [1279, 379] width 7 height 9
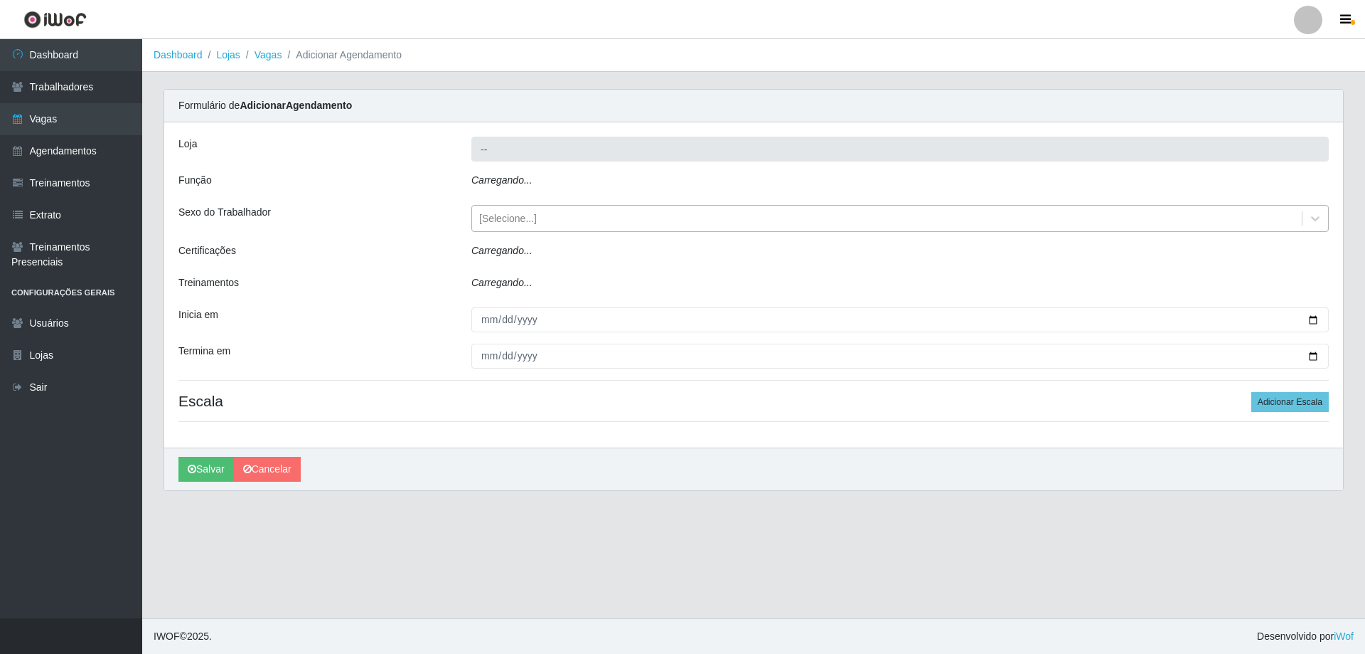
type input "FrigoMaster"
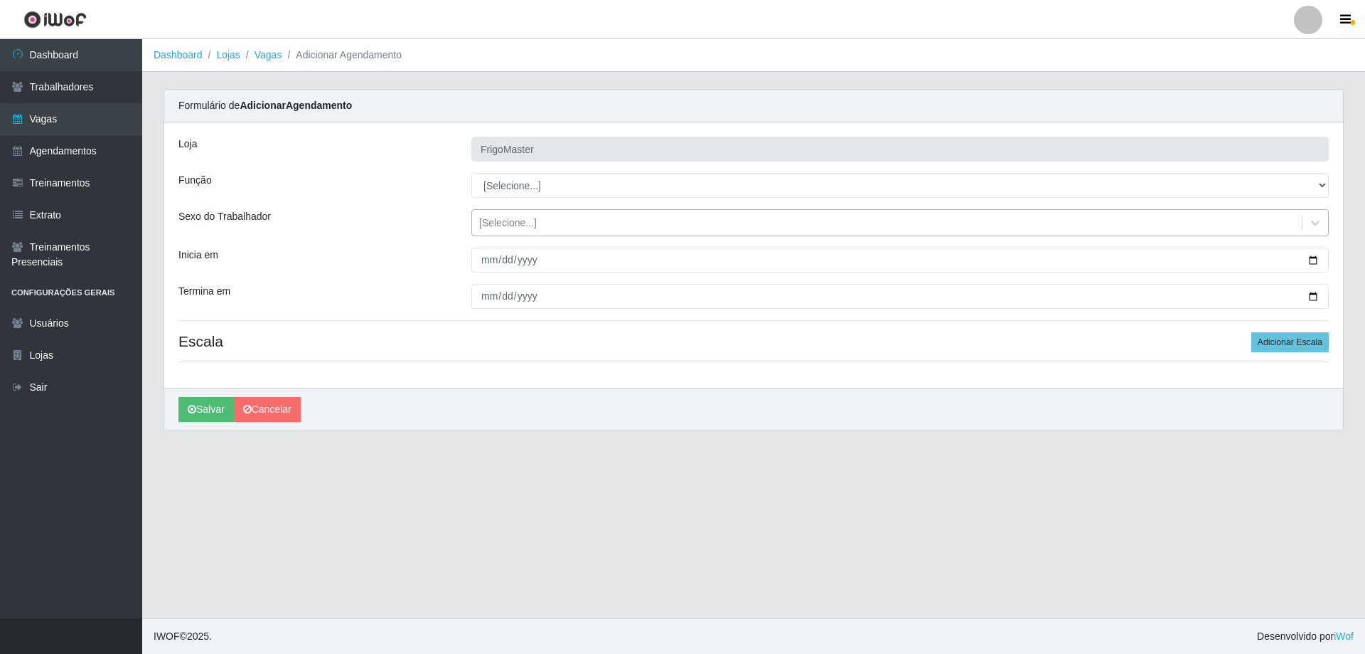
click at [550, 224] on div "[Selecione...]" at bounding box center [887, 222] width 830 height 23
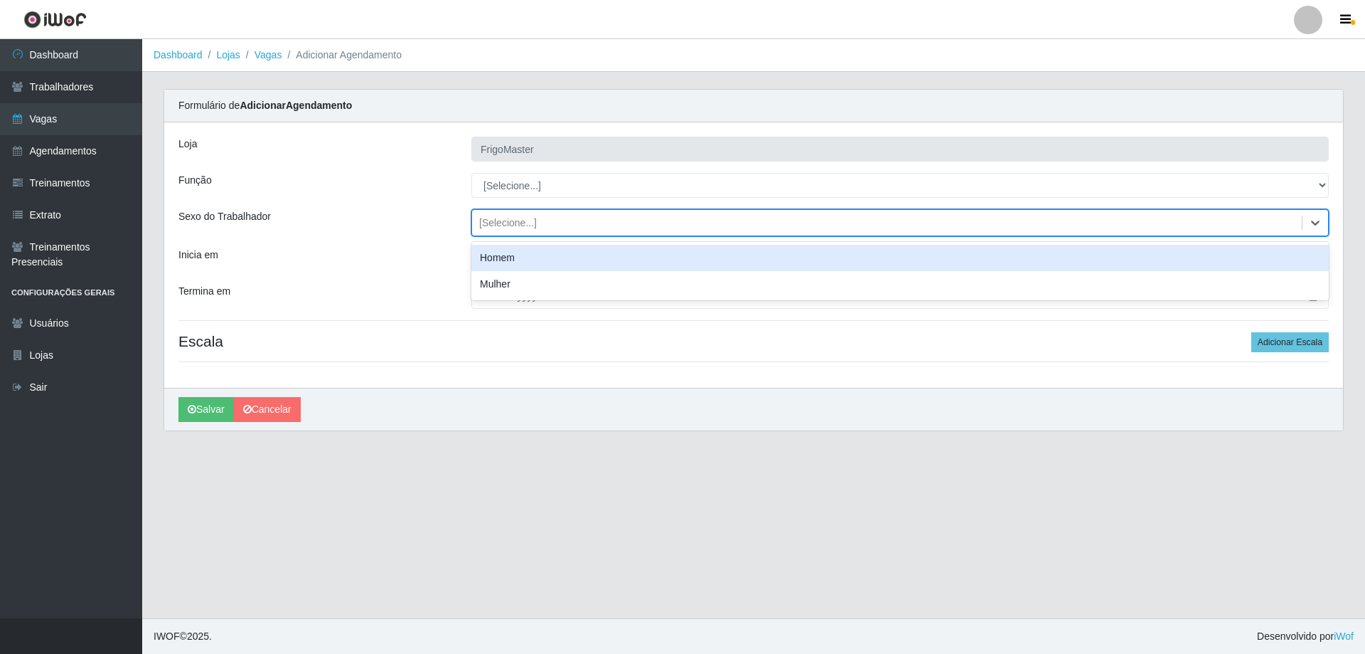
drag, startPoint x: 540, startPoint y: 211, endPoint x: 548, endPoint y: 207, distance: 8.9
click at [540, 211] on div "[Selecione...]" at bounding box center [887, 222] width 830 height 23
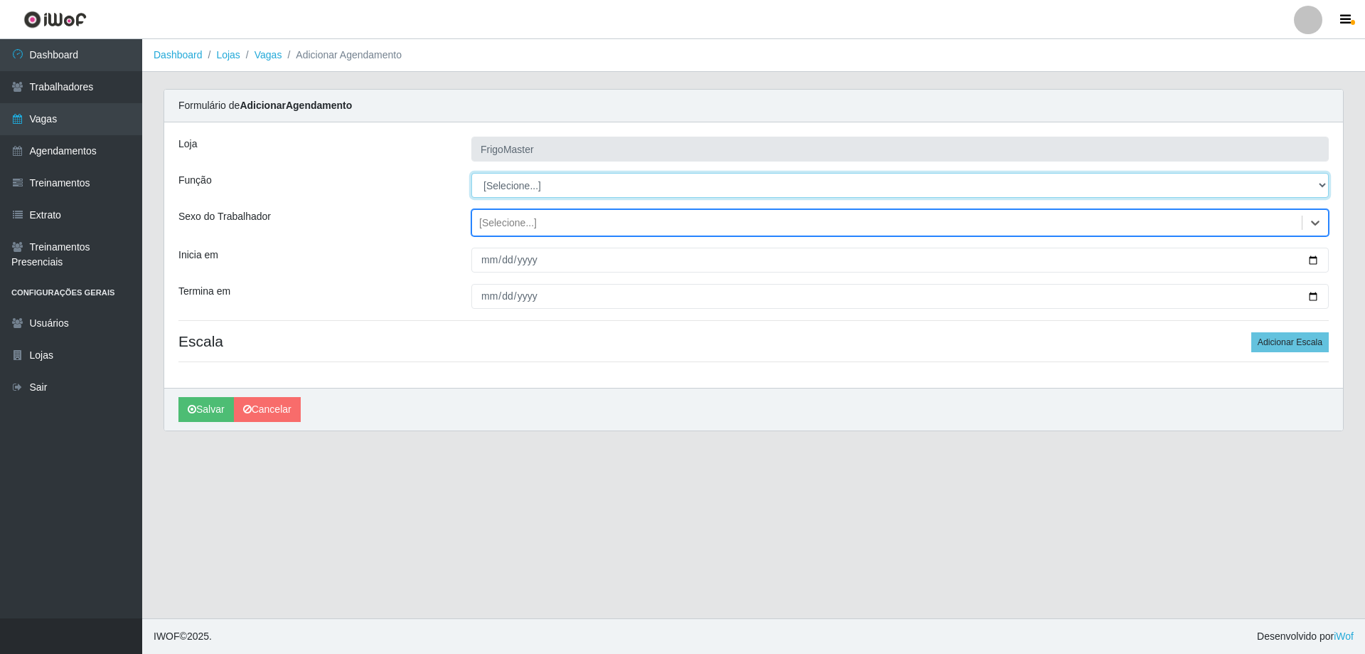
click at [559, 182] on select "[Selecione...] ASG ASG + ASG ++ Auxiliar de Cozinha Auxiliar de Cozinha + Auxil…" at bounding box center [900, 185] width 858 height 25
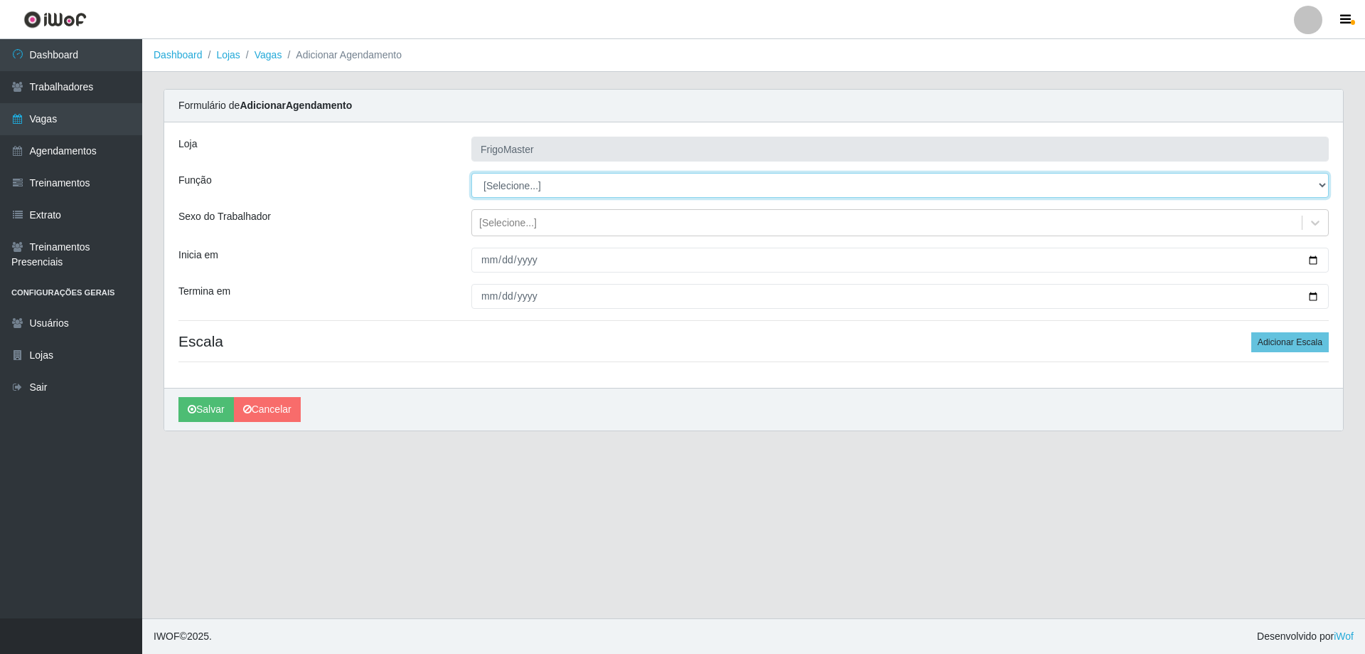
select select "24"
click at [471, 173] on select "[Selecione...] ASG ASG + ASG ++ Auxiliar de Cozinha Auxiliar de Cozinha + Auxil…" at bounding box center [900, 185] width 858 height 25
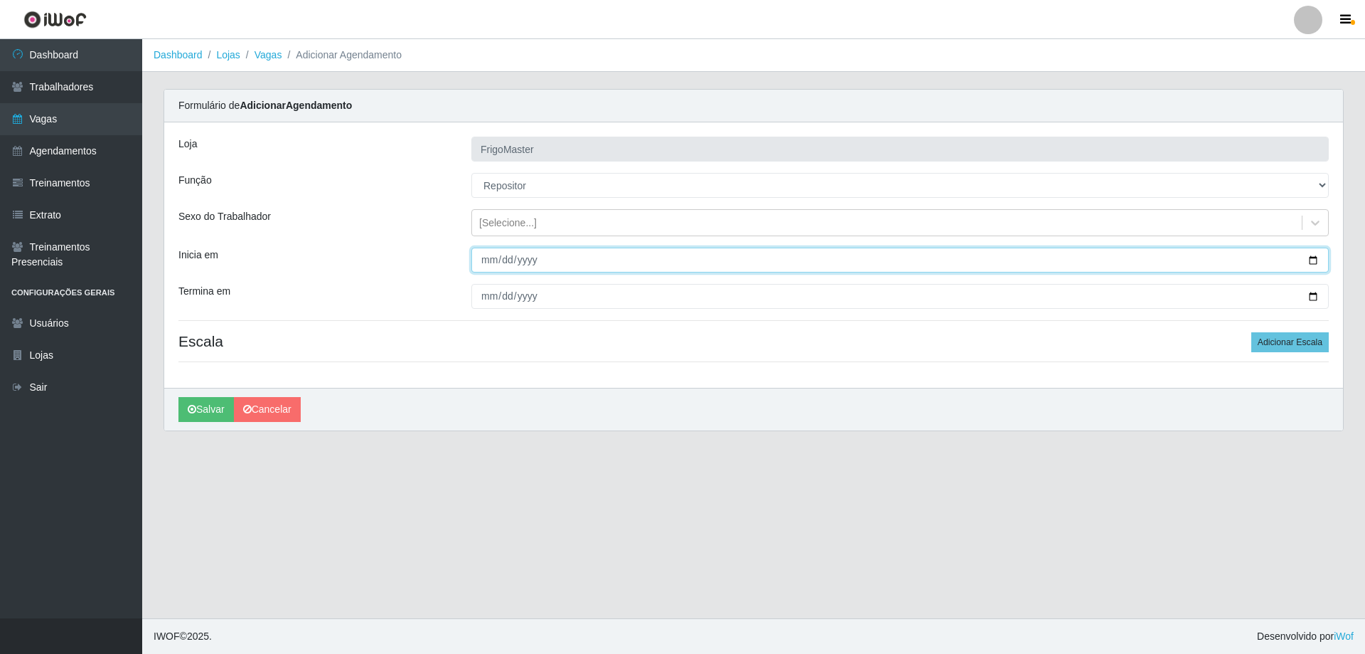
click at [1321, 260] on input "Inicia em" at bounding box center [900, 259] width 858 height 25
click at [1307, 257] on input "Inicia em" at bounding box center [900, 259] width 858 height 25
click at [1311, 258] on input "Inicia em" at bounding box center [900, 259] width 858 height 25
type input "[DATE]"
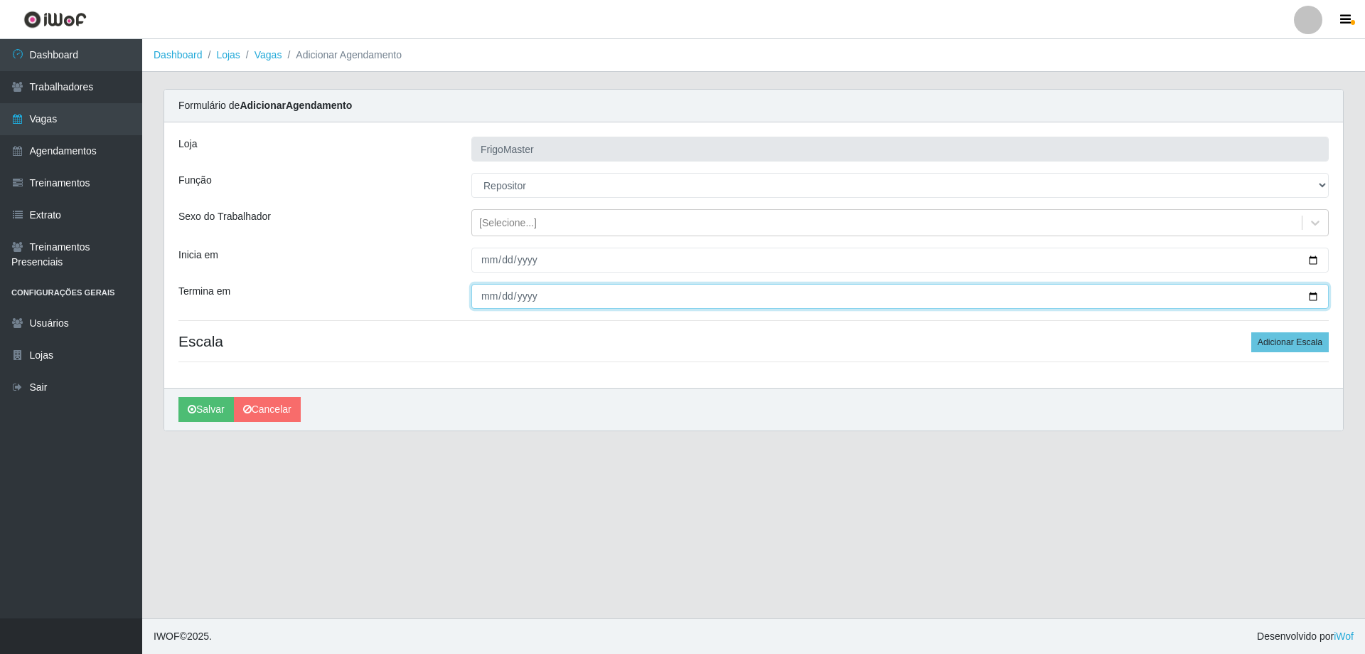
click at [1310, 298] on input "Termina em" at bounding box center [900, 296] width 858 height 25
type input "[DATE]"
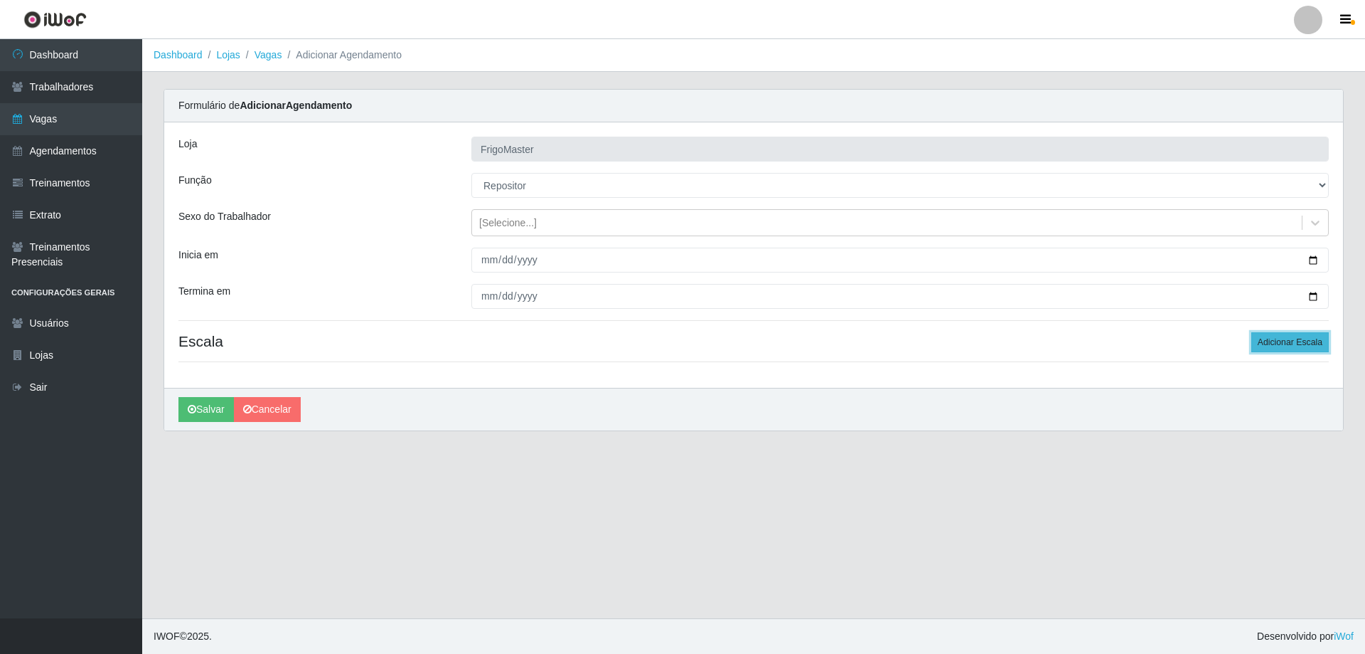
click at [1269, 343] on button "Adicionar Escala" at bounding box center [1291, 342] width 78 height 20
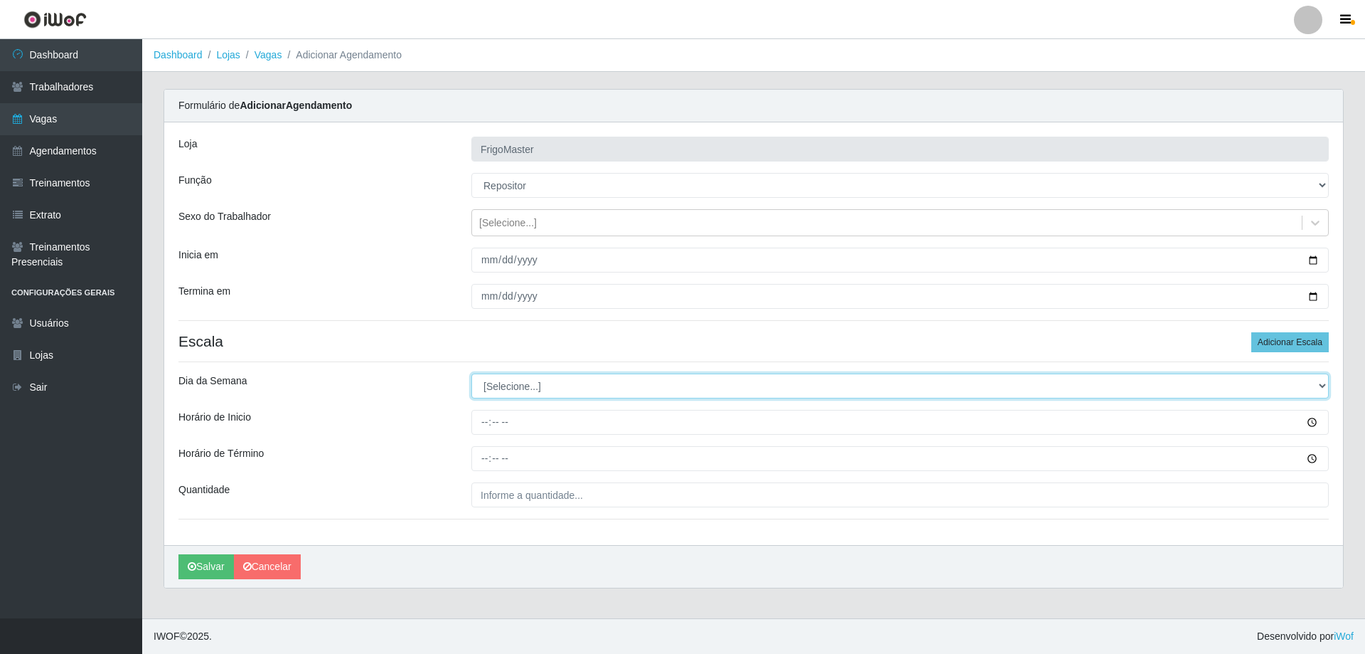
click at [586, 378] on select "[Selecione...] Segunda Terça Quarta Quinta Sexta Sábado Domingo" at bounding box center [900, 385] width 858 height 25
select select "5"
click at [471, 373] on select "[Selecione...] Segunda Terça Quarta Quinta Sexta Sábado Domingo" at bounding box center [900, 385] width 858 height 25
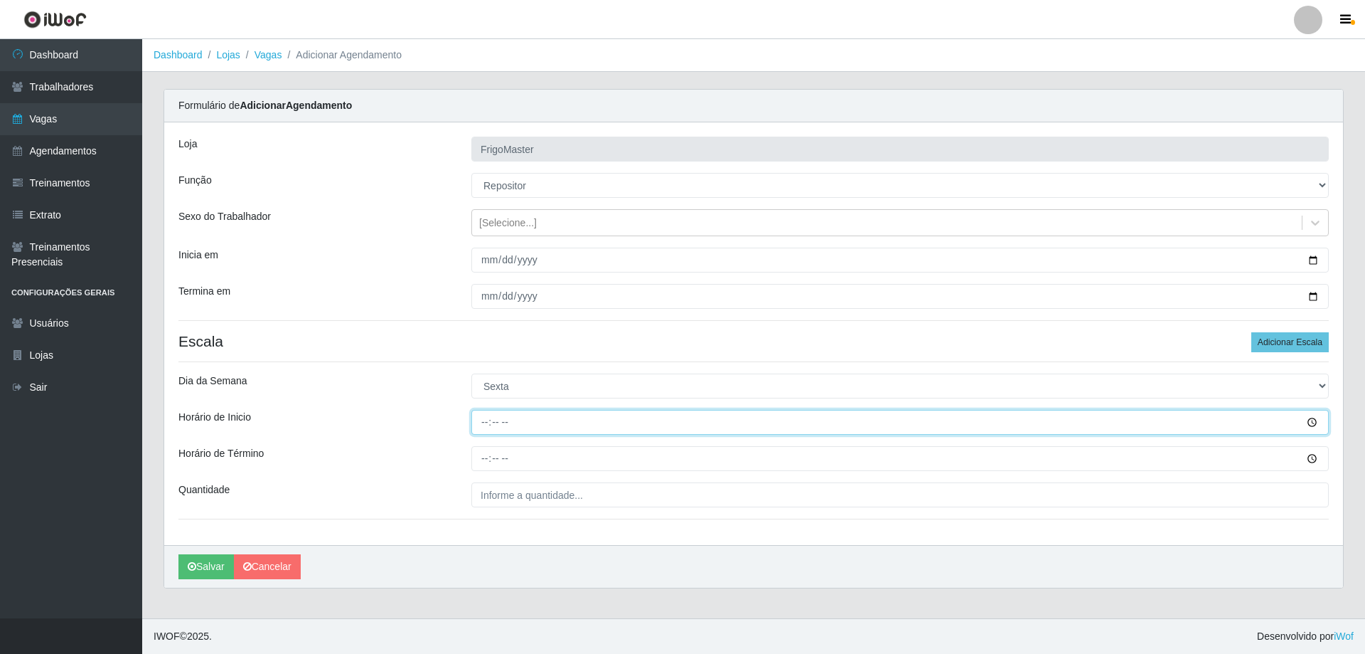
click at [477, 425] on input "Horário de Inicio" at bounding box center [900, 422] width 858 height 25
type input "13:00"
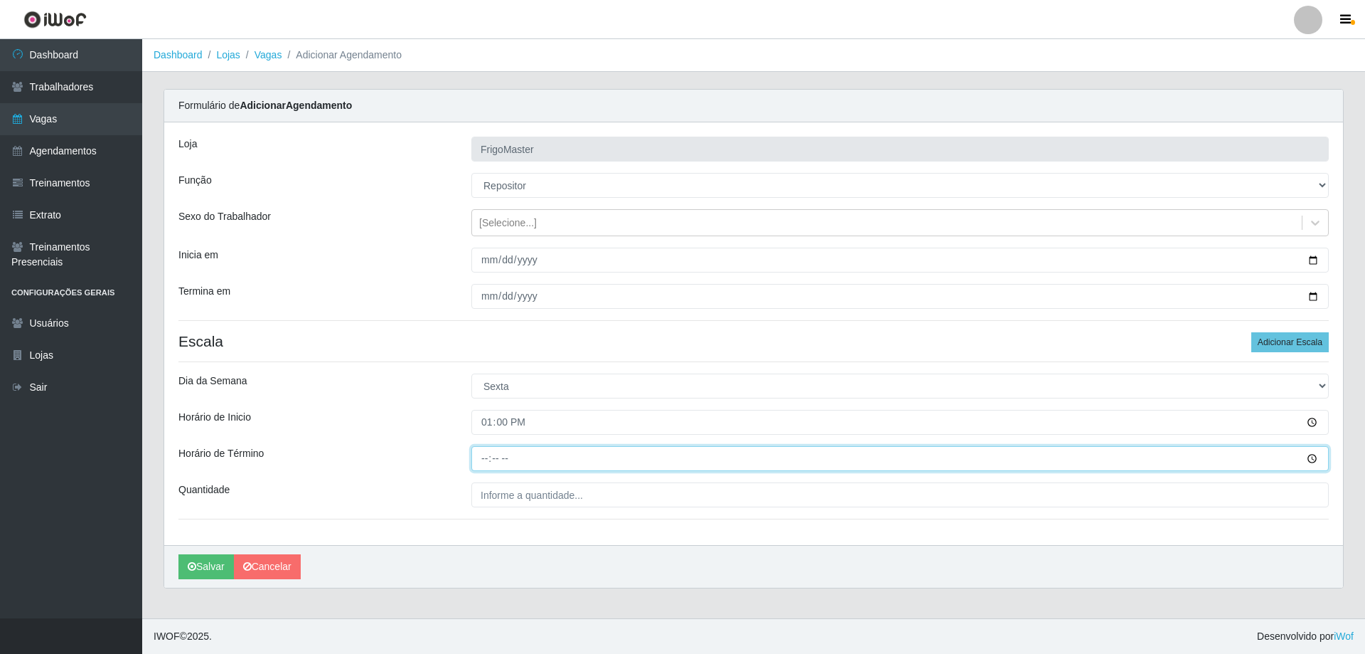
click at [480, 455] on input "Horário de Término" at bounding box center [900, 458] width 858 height 25
type input "19:00"
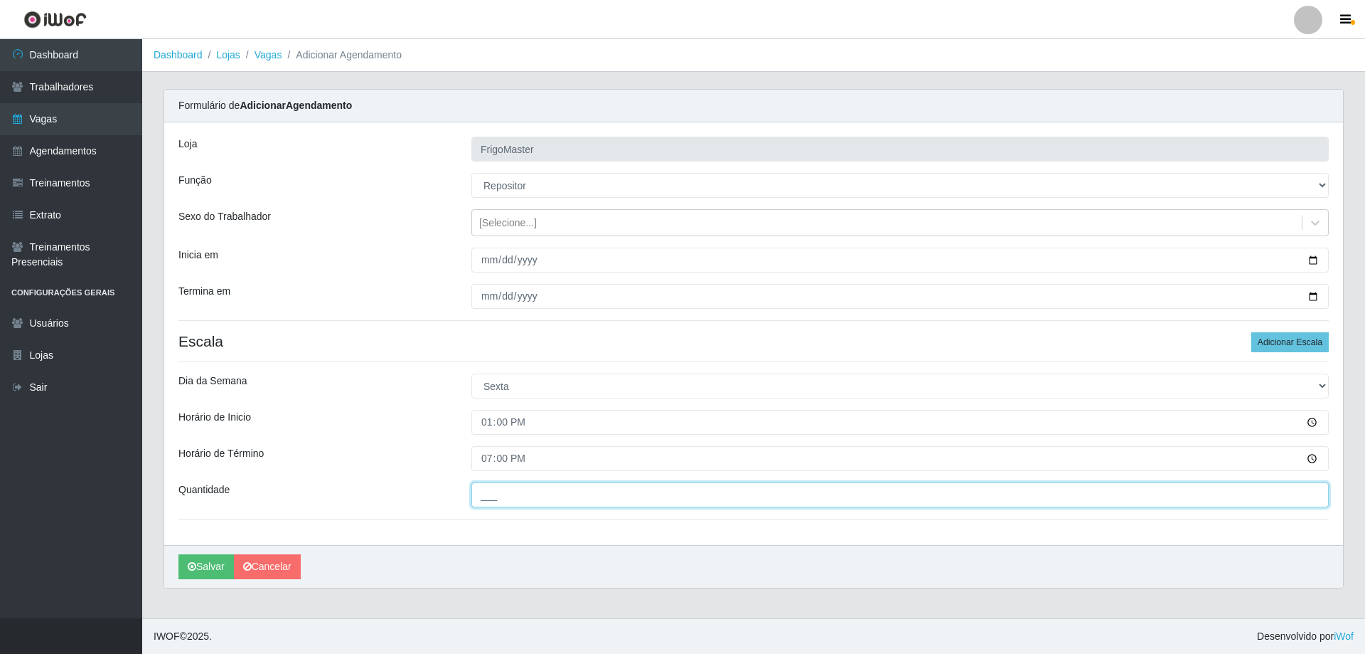
click at [501, 491] on input "___" at bounding box center [900, 494] width 858 height 25
type input "1__"
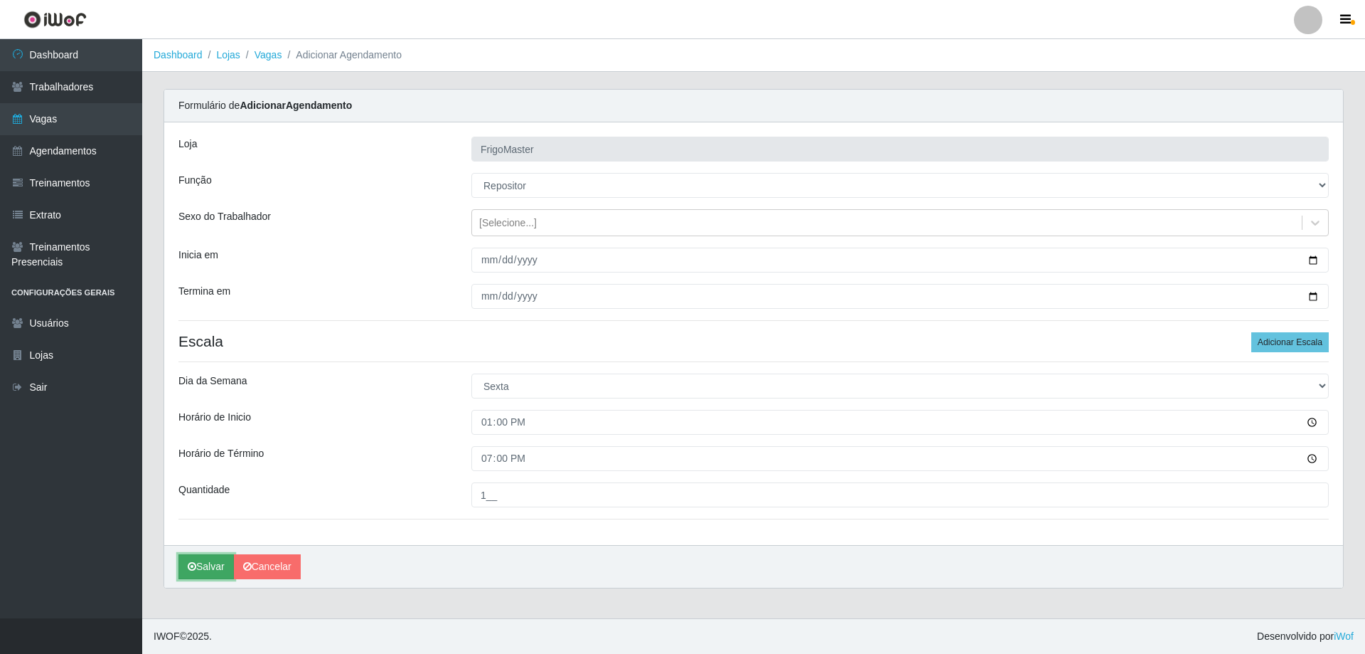
click at [206, 565] on button "Salvar" at bounding box center [205, 566] width 55 height 25
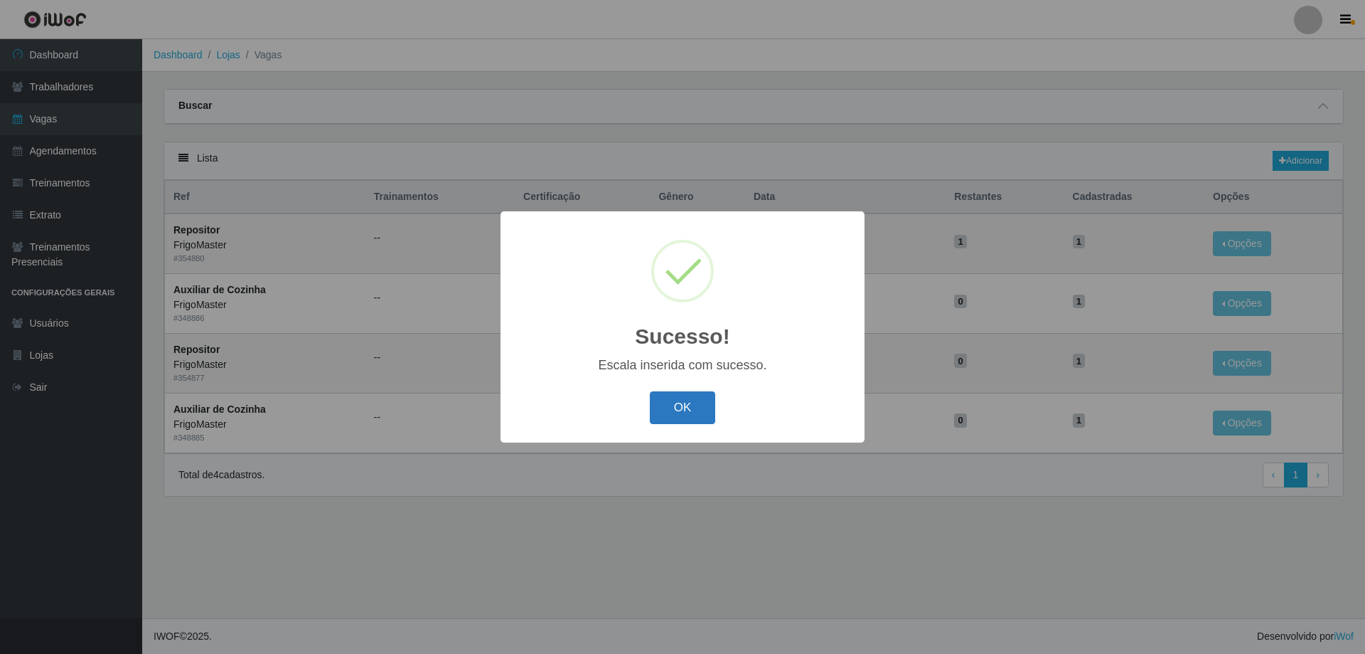
click at [670, 405] on button "OK" at bounding box center [683, 407] width 66 height 33
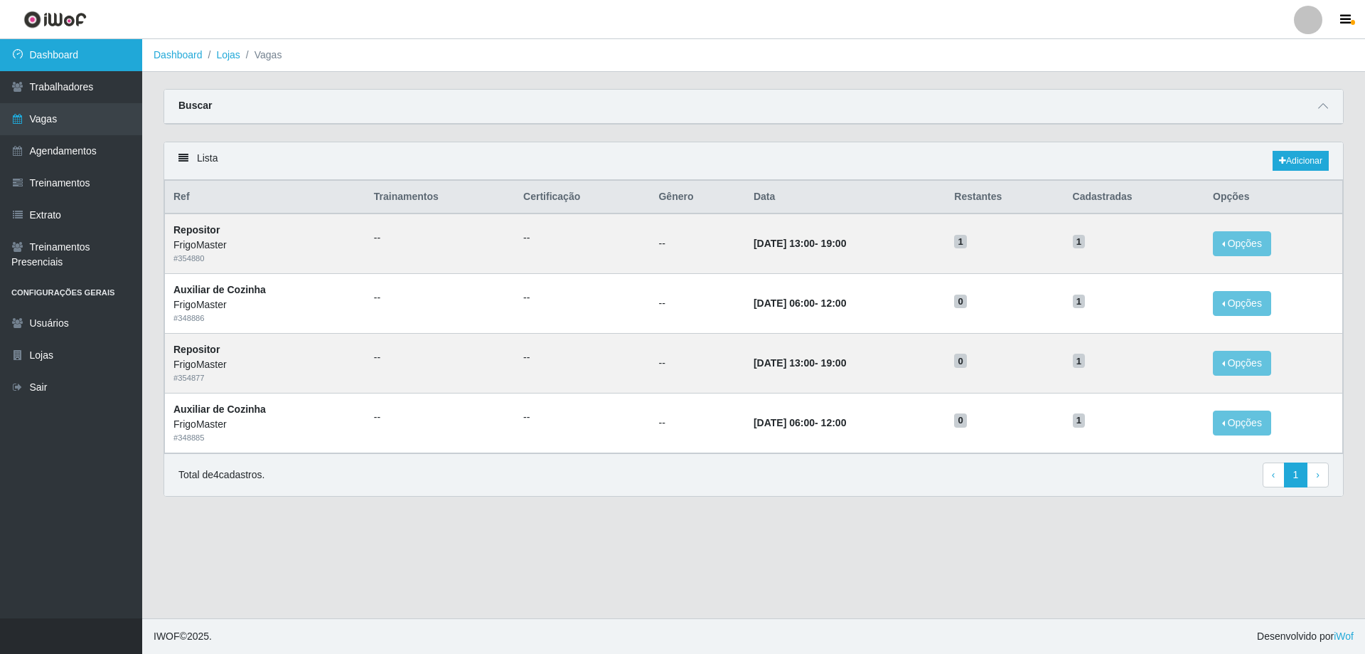
click at [40, 63] on link "Dashboard" at bounding box center [71, 55] width 142 height 32
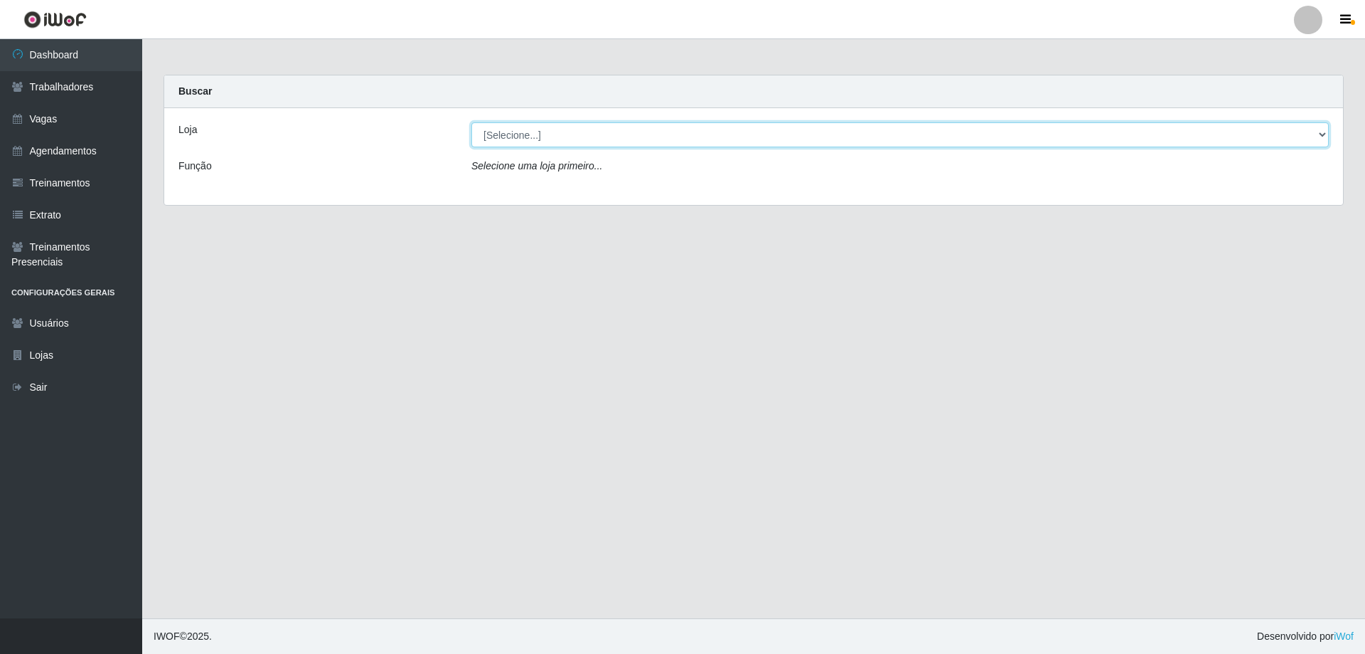
click at [509, 132] on select "[Selecione...] FrigoMaster" at bounding box center [900, 134] width 858 height 25
select select "392"
click at [471, 122] on select "[Selecione...] FrigoMaster" at bounding box center [900, 134] width 858 height 25
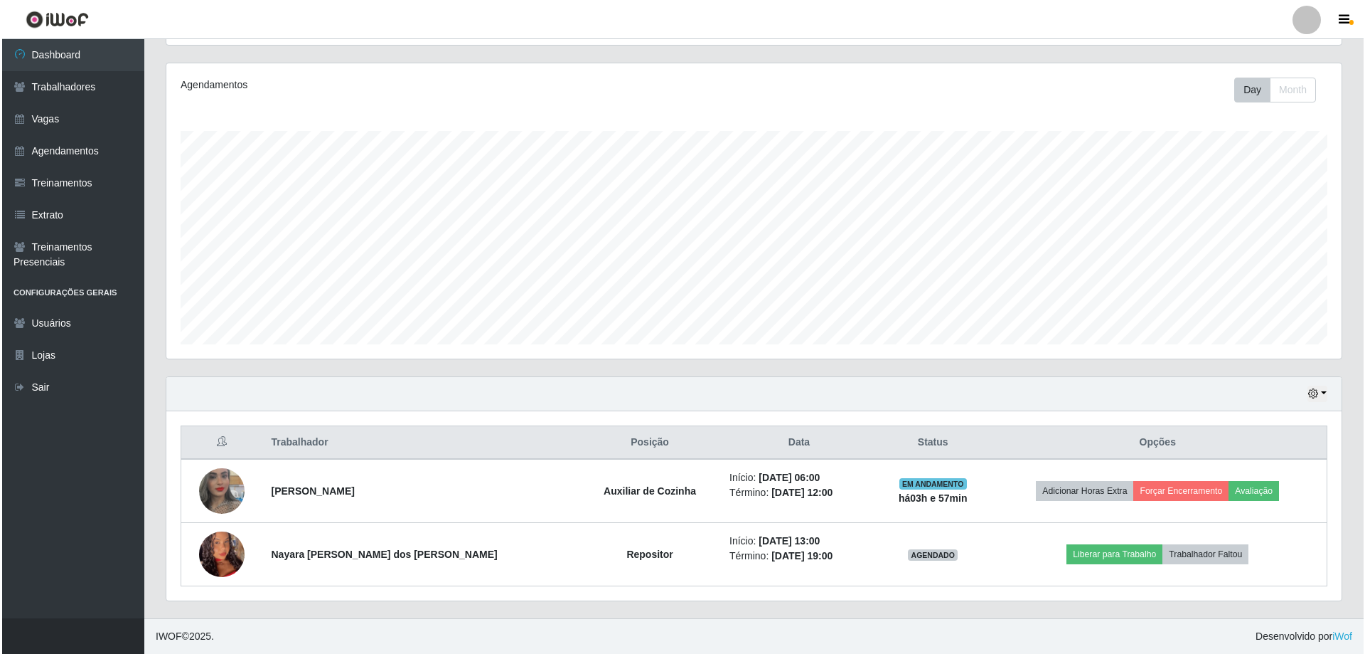
scroll to position [295, 1175]
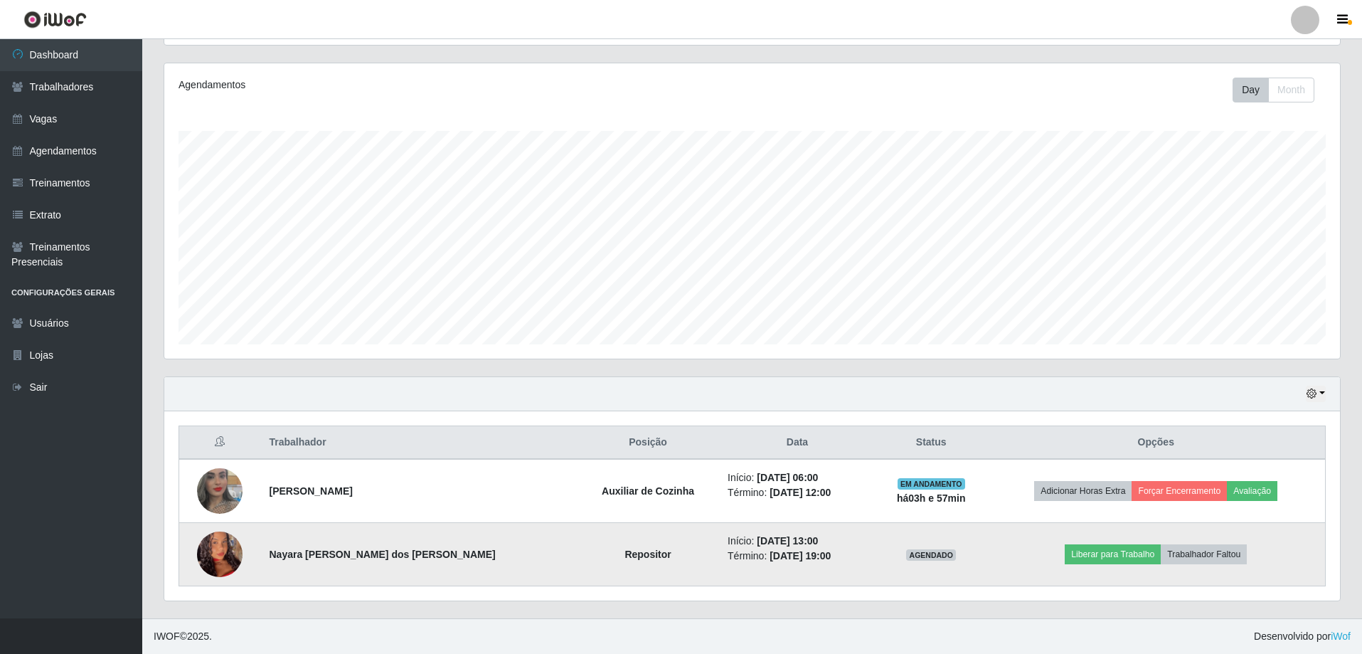
click at [219, 557] on img at bounding box center [220, 554] width 46 height 99
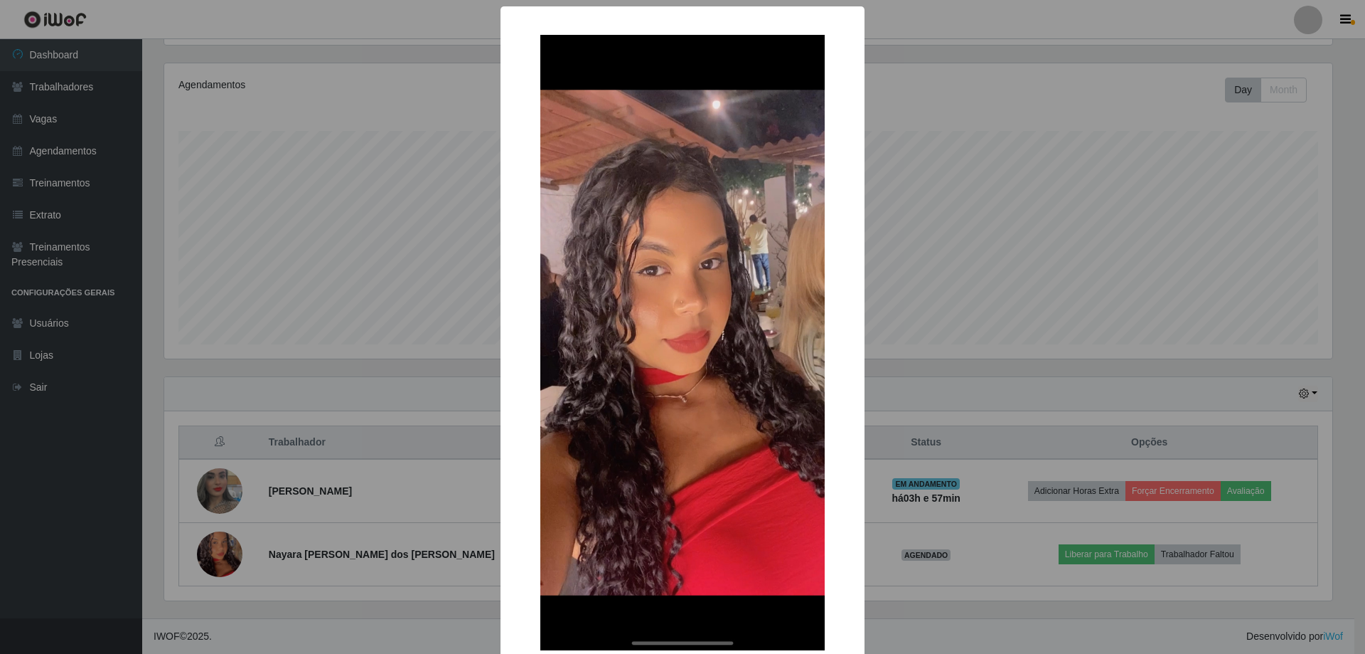
click at [202, 385] on div "× OK Cancel" at bounding box center [682, 327] width 1365 height 654
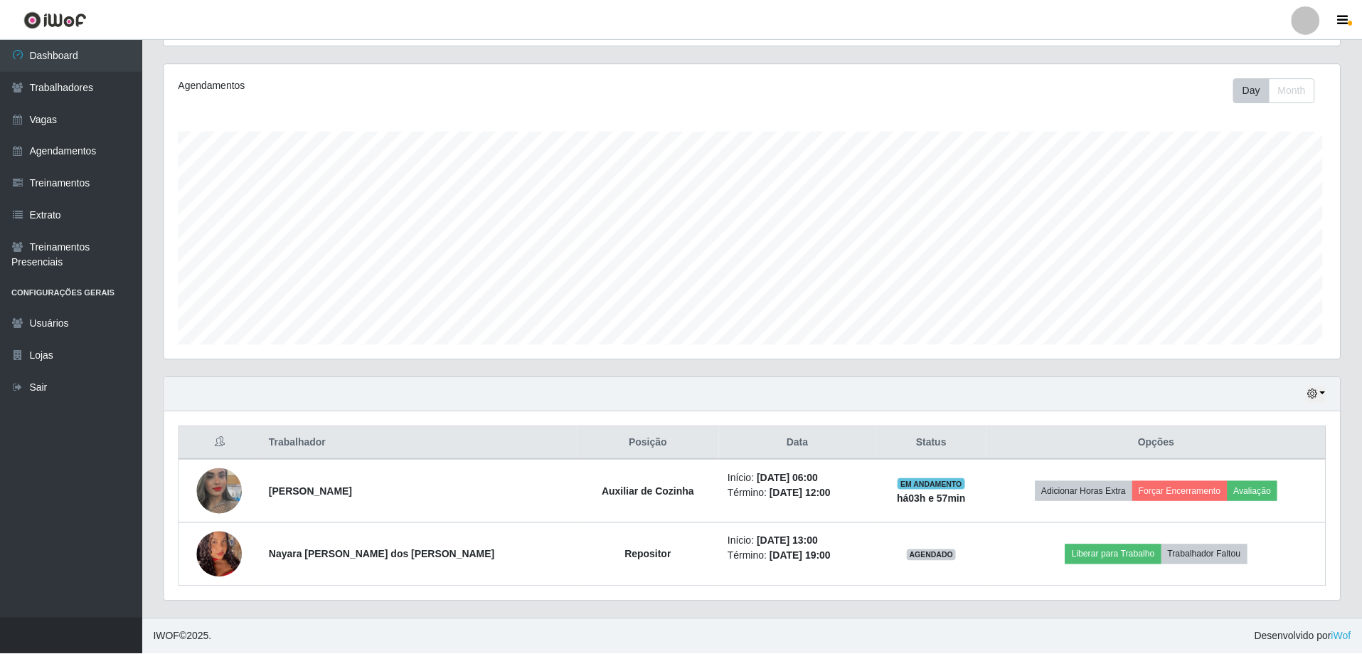
scroll to position [295, 1175]
